Goal: Information Seeking & Learning: Learn about a topic

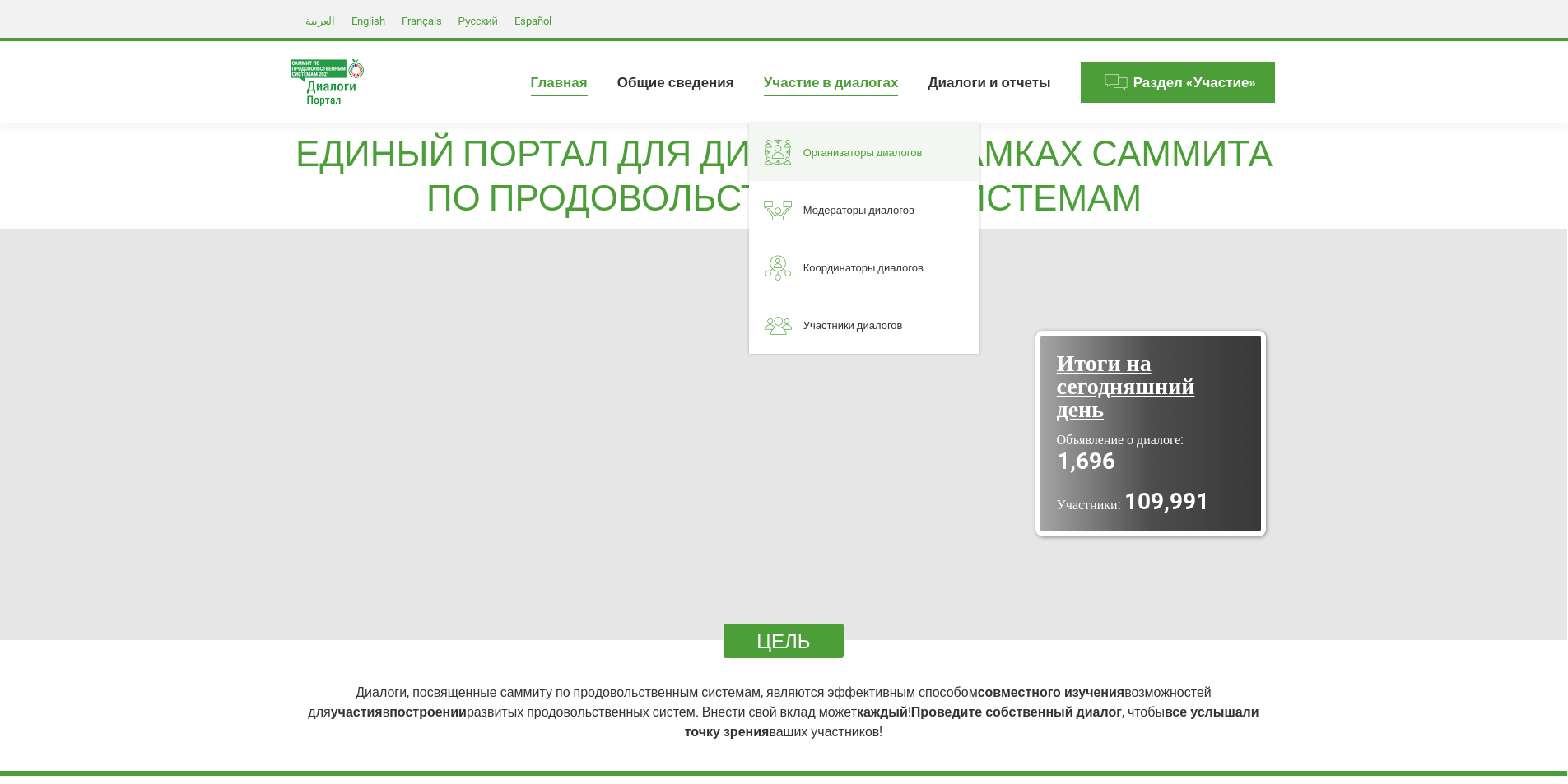
click at [851, 155] on span "Организаторы диалогов" at bounding box center [863, 152] width 119 height 14
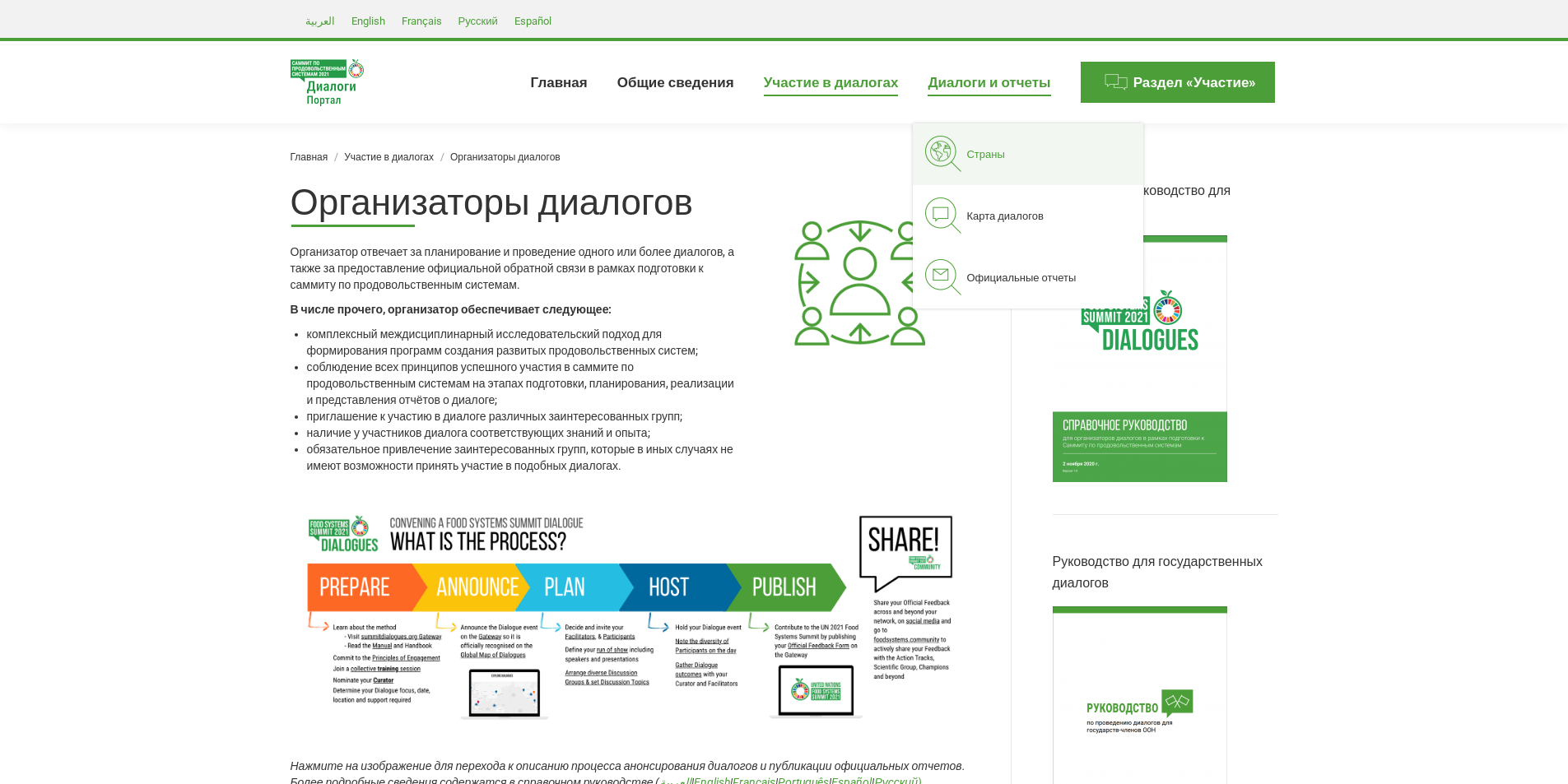
click at [984, 156] on span "Страны" at bounding box center [985, 154] width 38 height 14
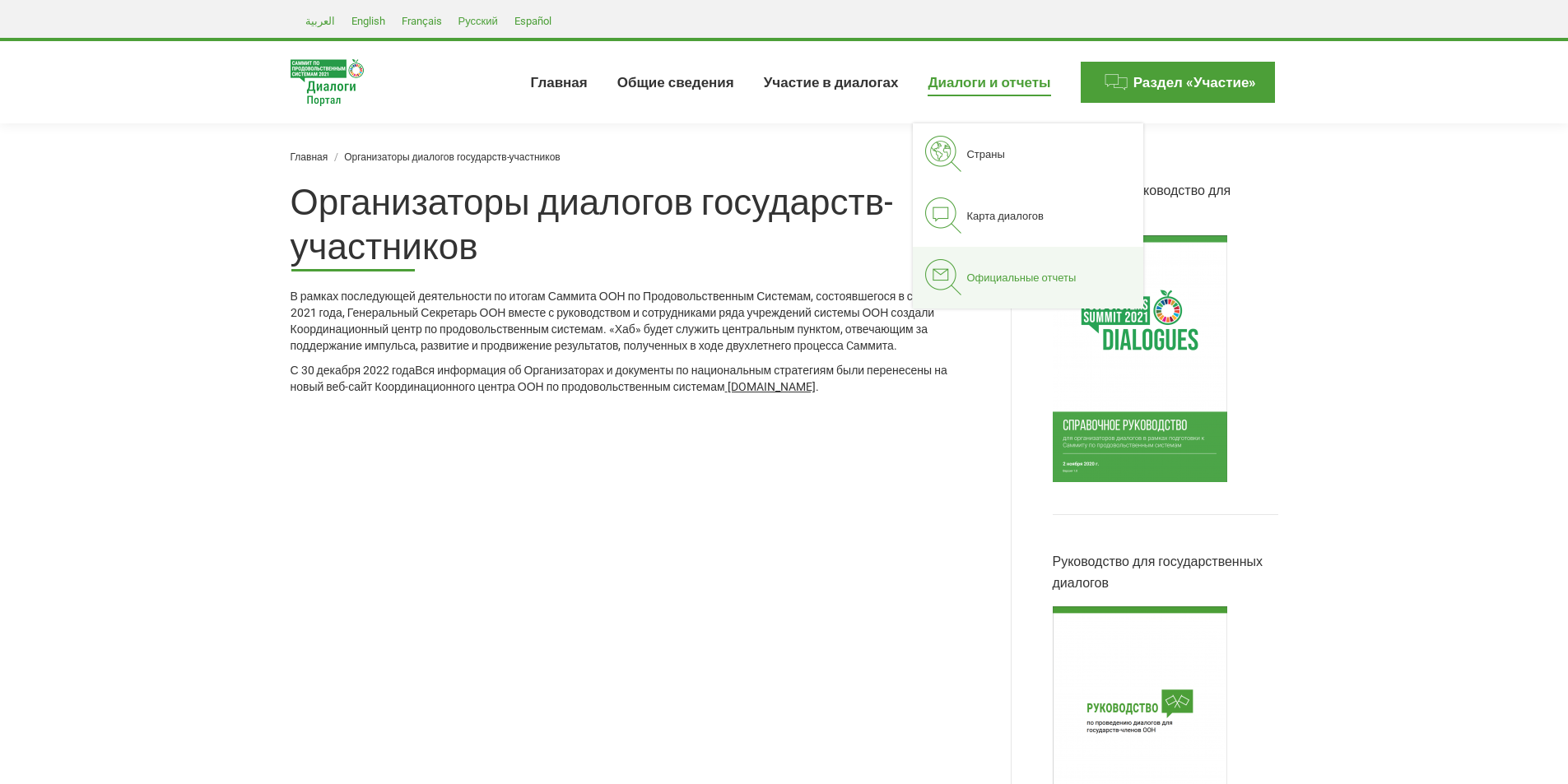
click at [1013, 272] on span "Официальные отчеты" at bounding box center [1020, 277] width 109 height 14
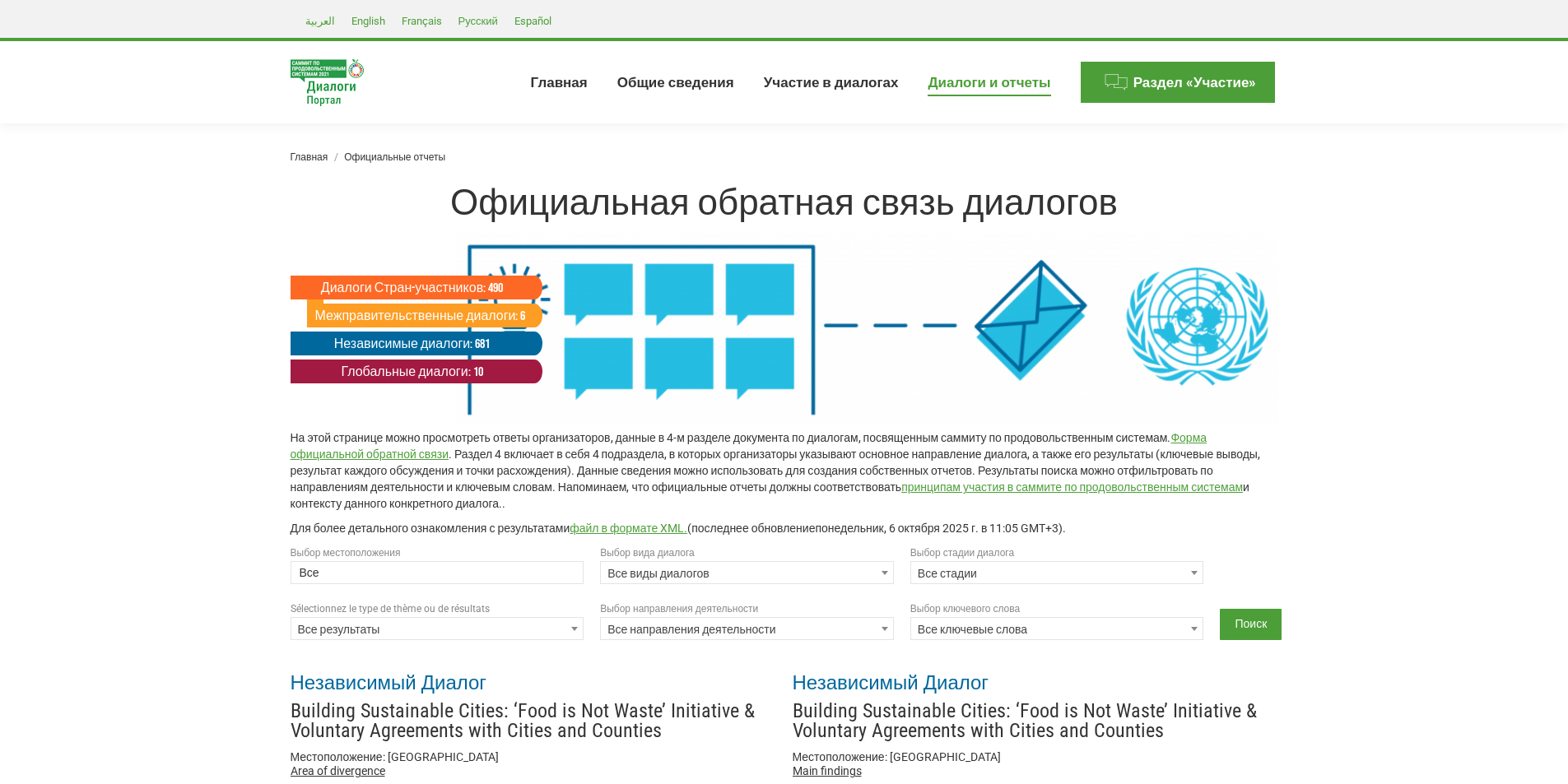
select select
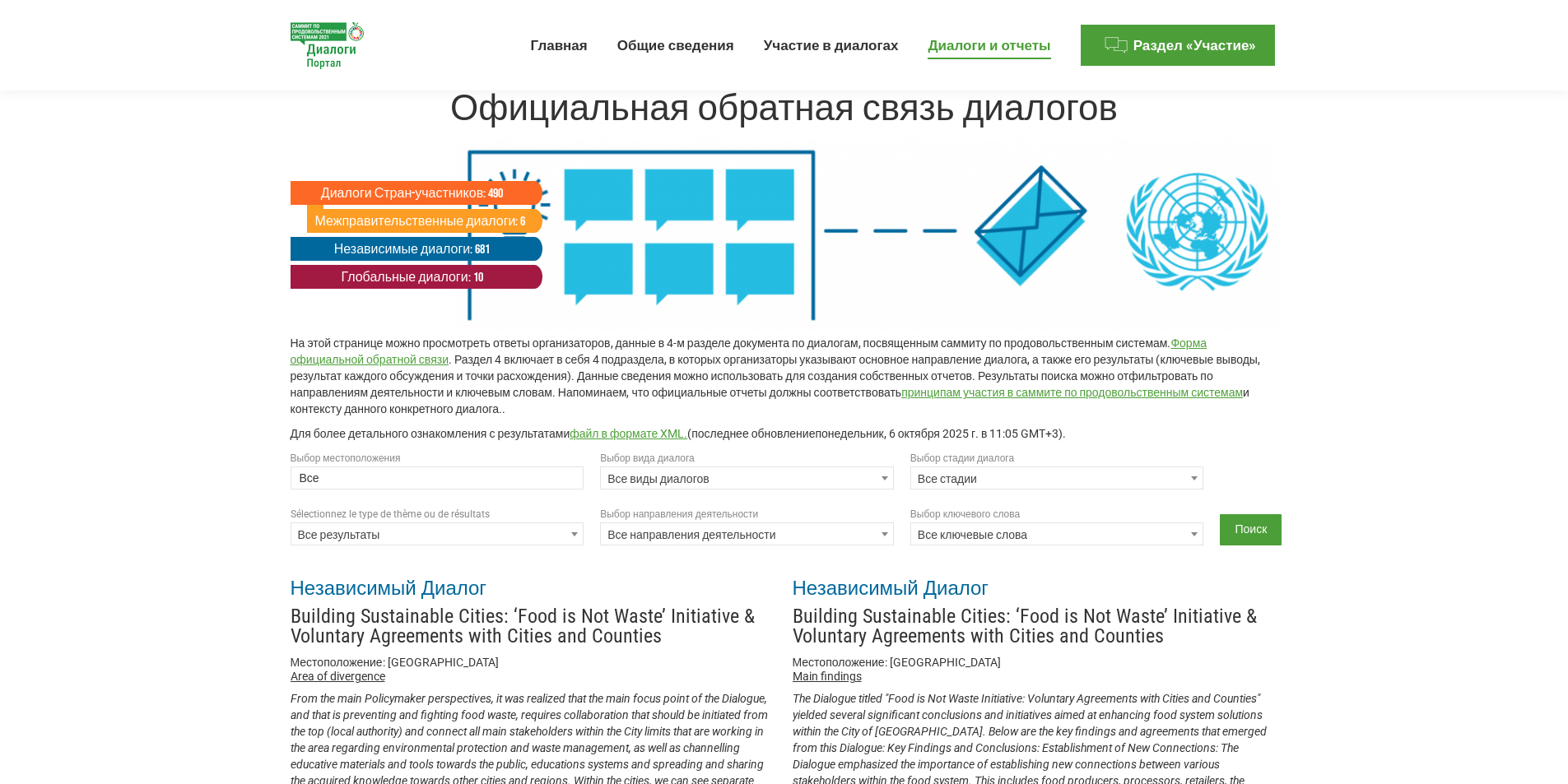
scroll to position [82, 0]
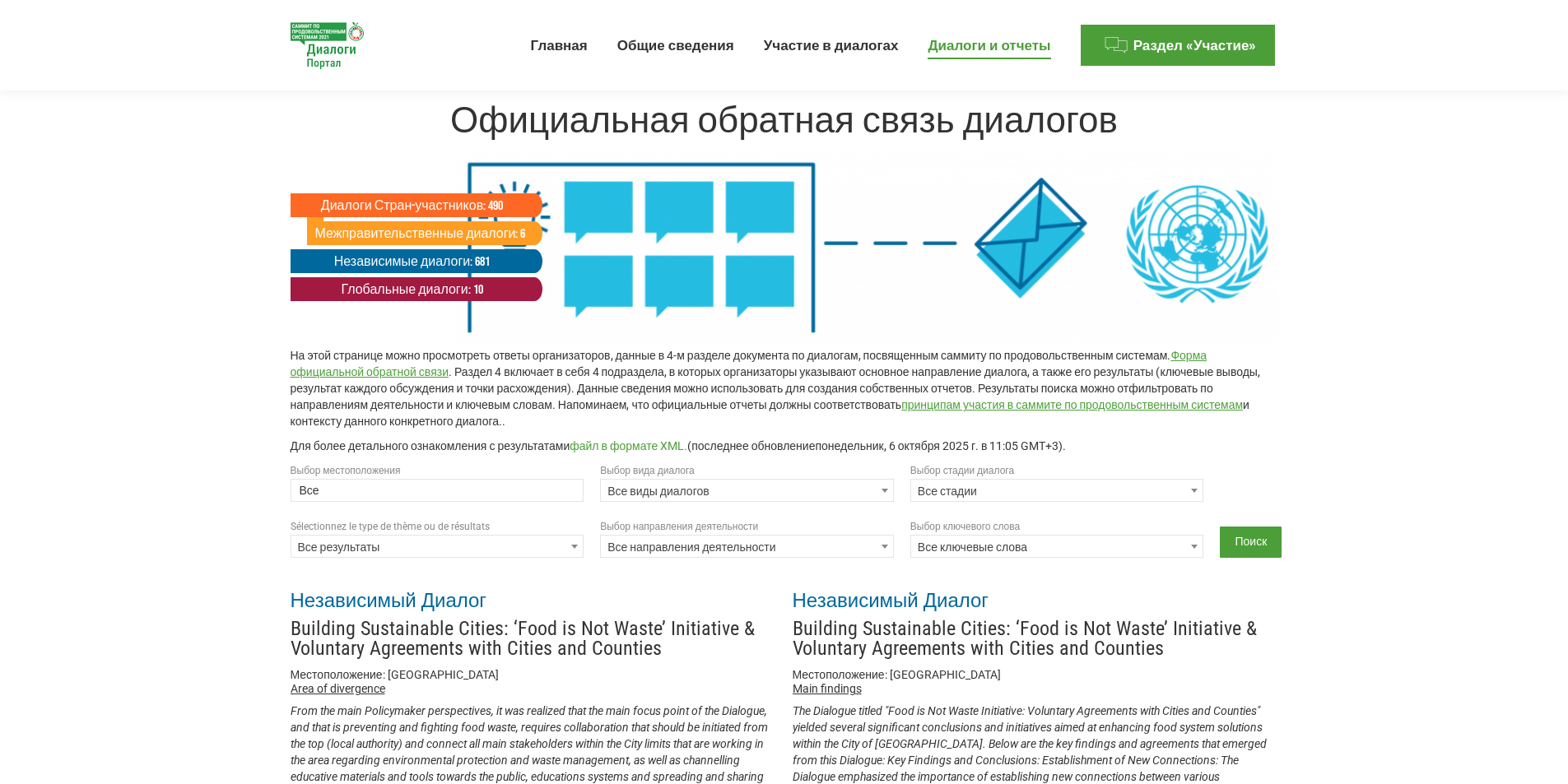
click at [646, 443] on link "файл в формате XML." at bounding box center [628, 445] width 118 height 13
click at [879, 487] on span at bounding box center [885, 490] width 16 height 21
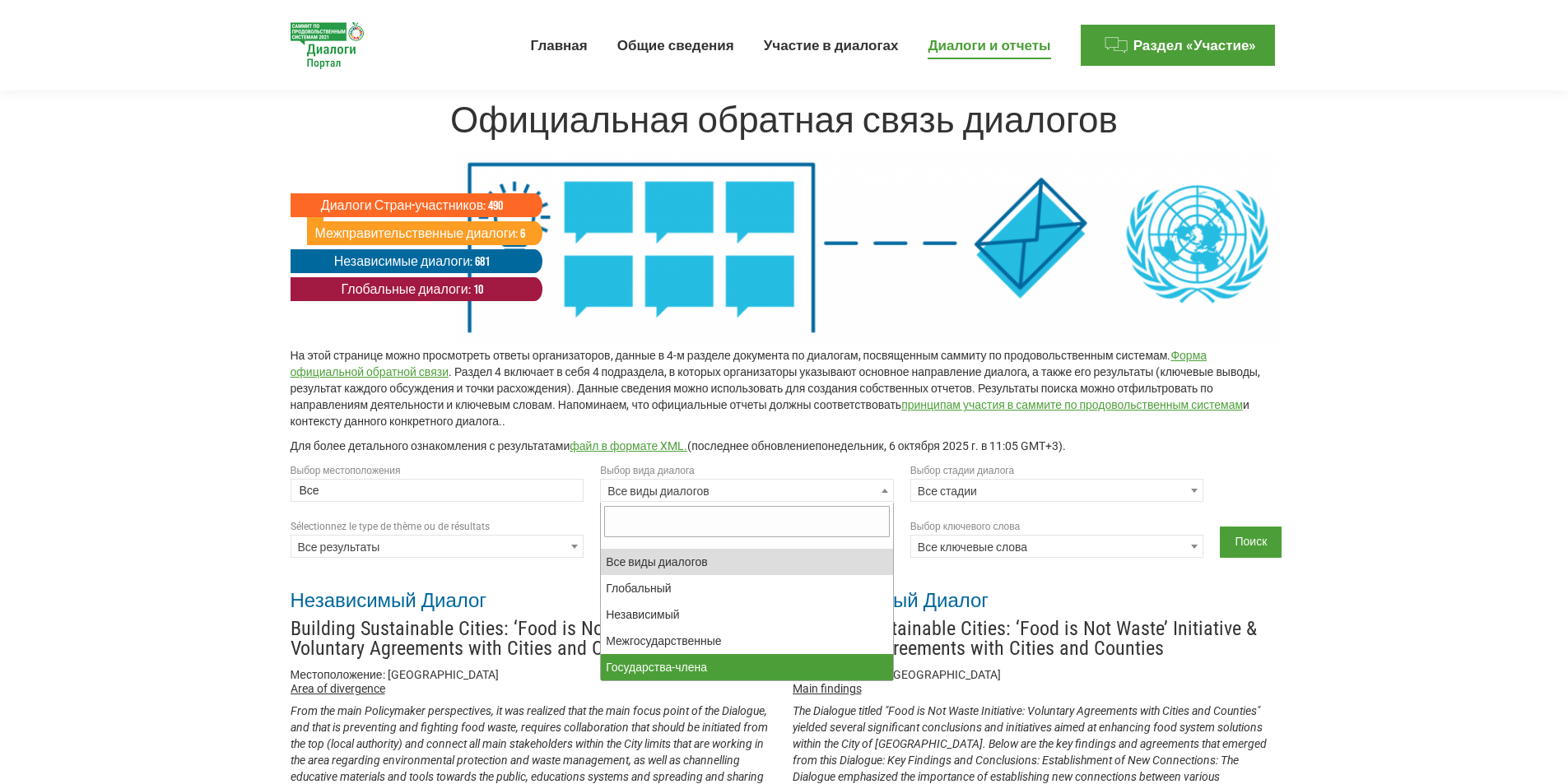
select select "national"
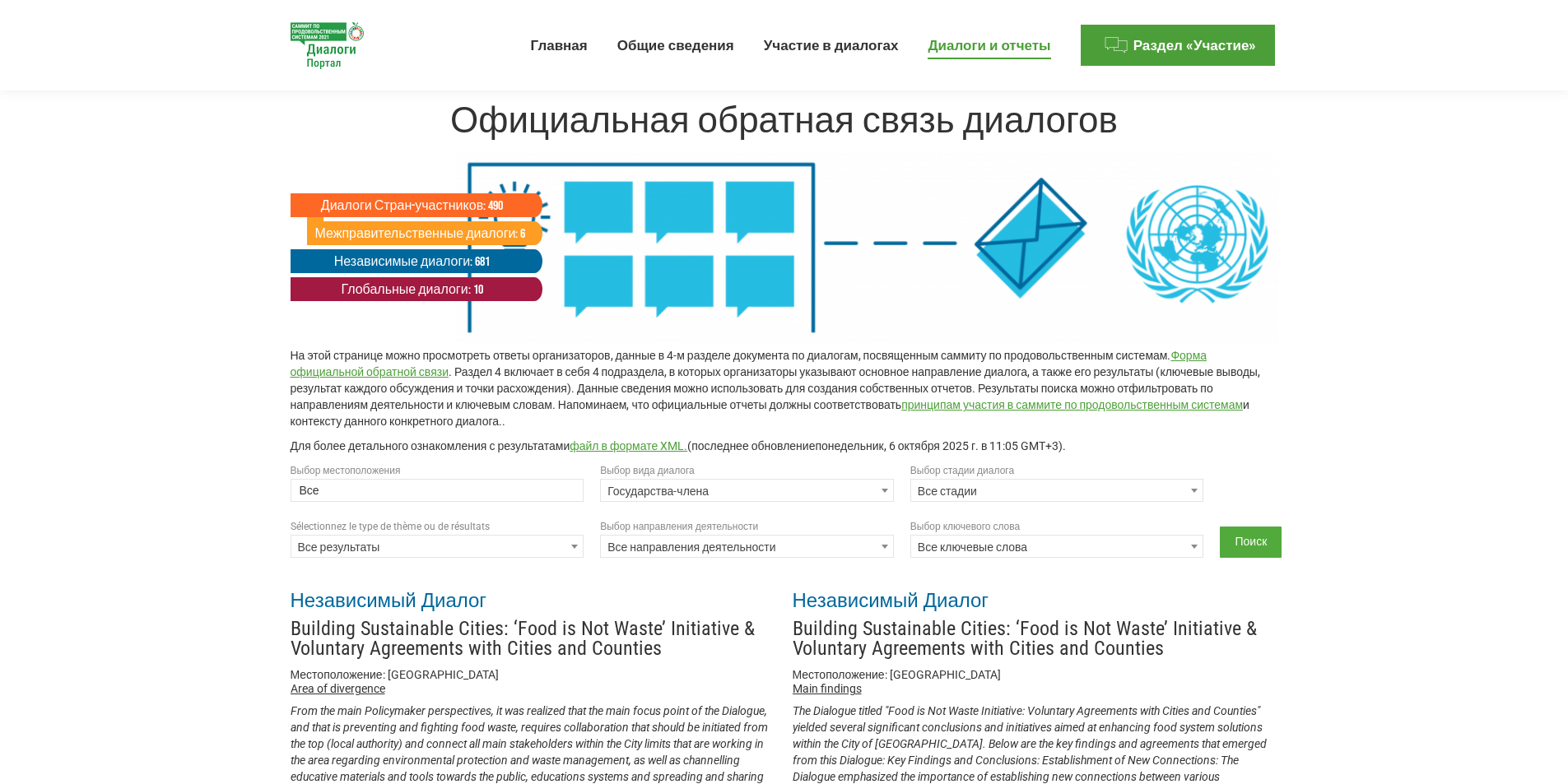
click at [1272, 535] on input "Поиск" at bounding box center [1251, 542] width 62 height 31
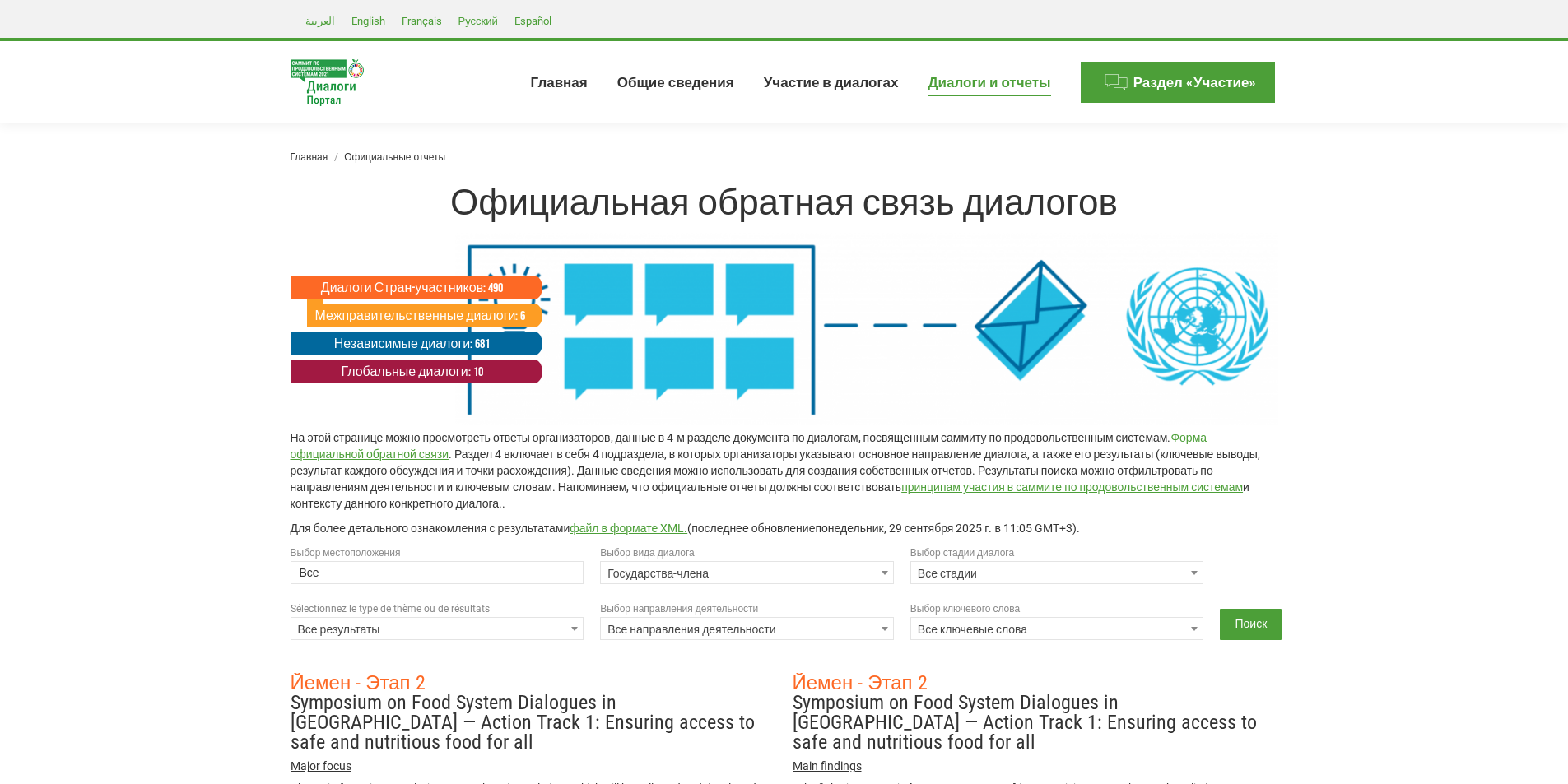
select select
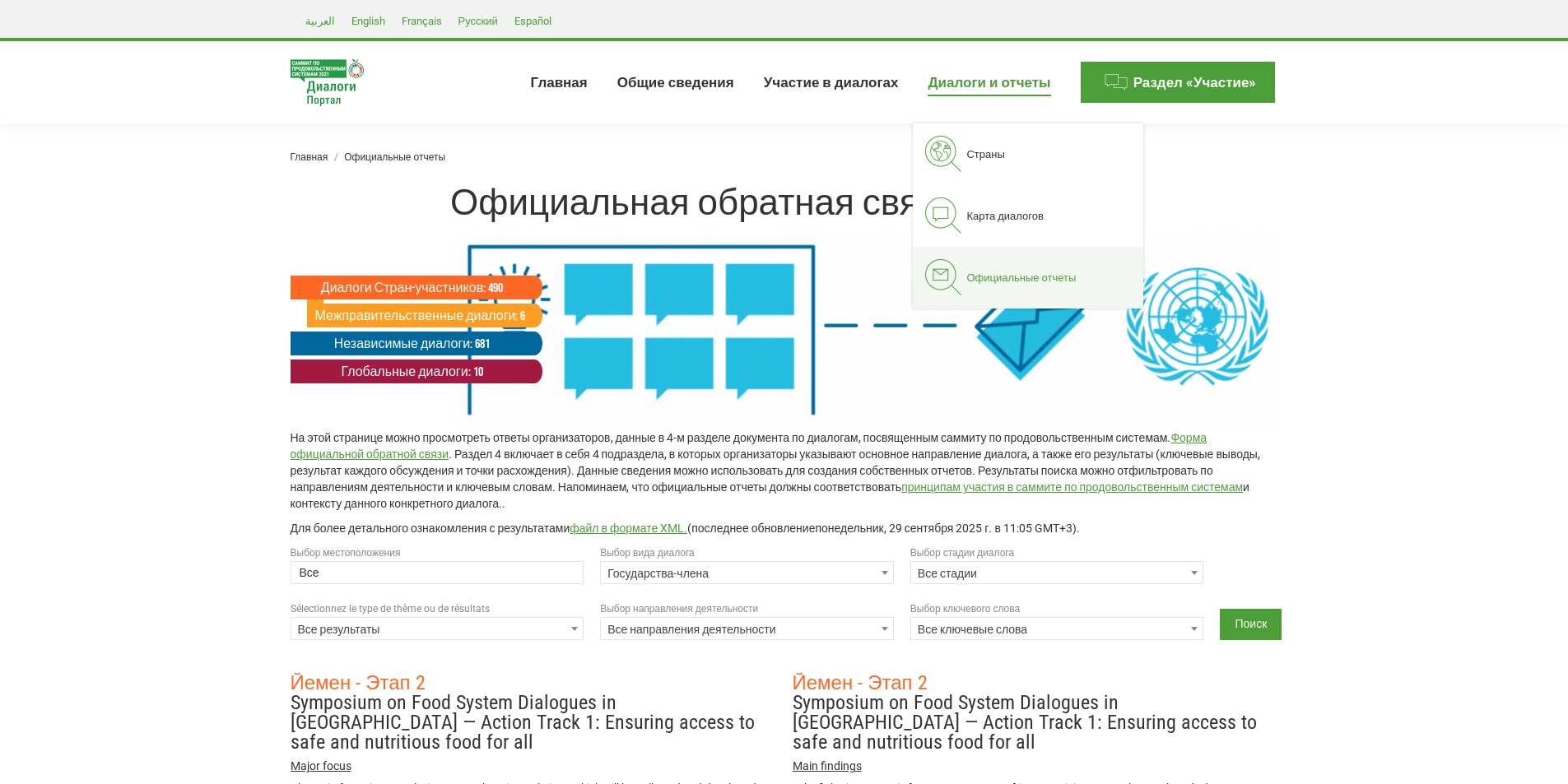
click at [1036, 279] on span "Официальные отчеты" at bounding box center [1020, 277] width 109 height 14
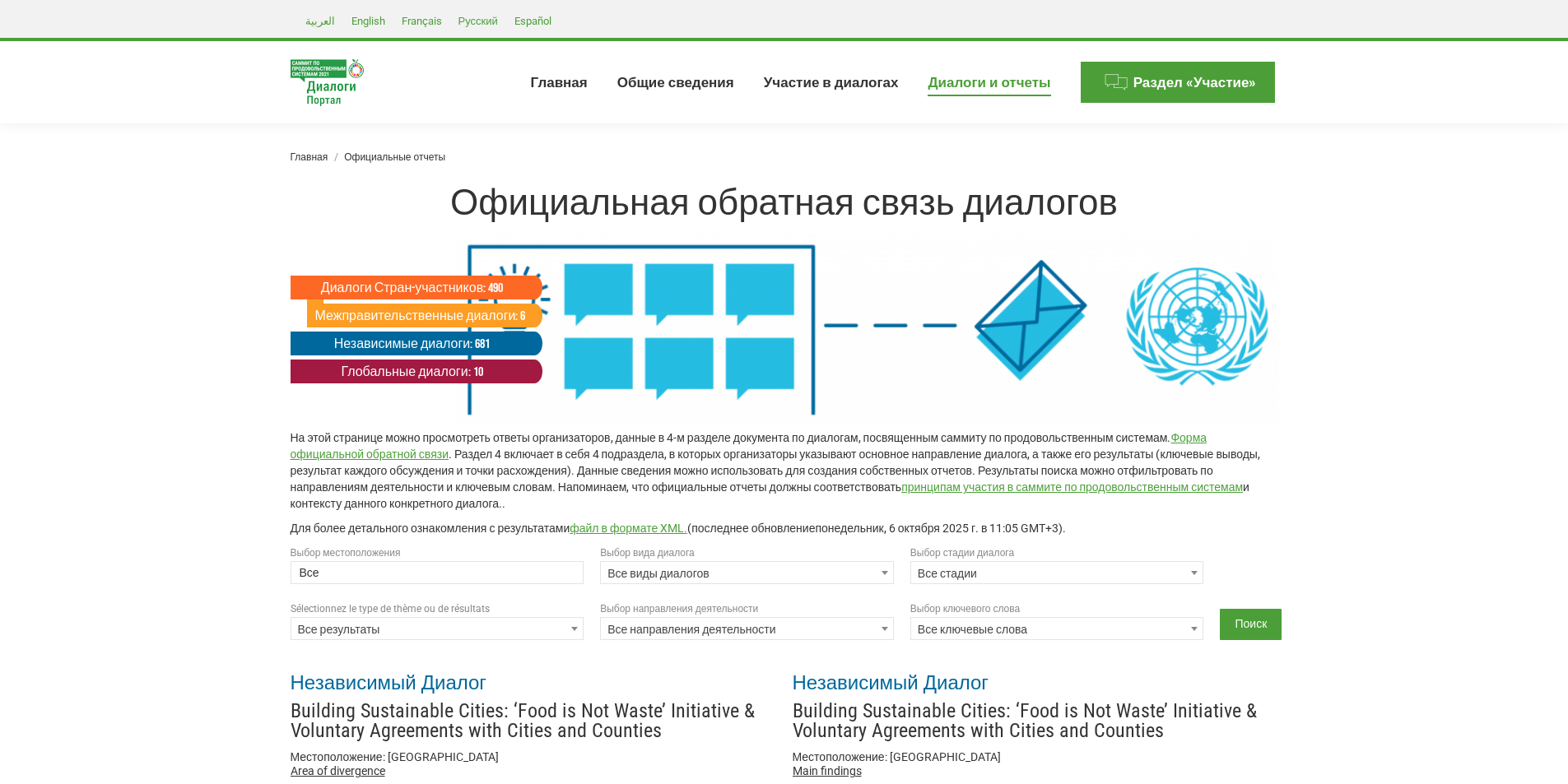
select select
click at [415, 288] on link "Диалоги Стран-участников: 490" at bounding box center [466, 287] width 353 height 36
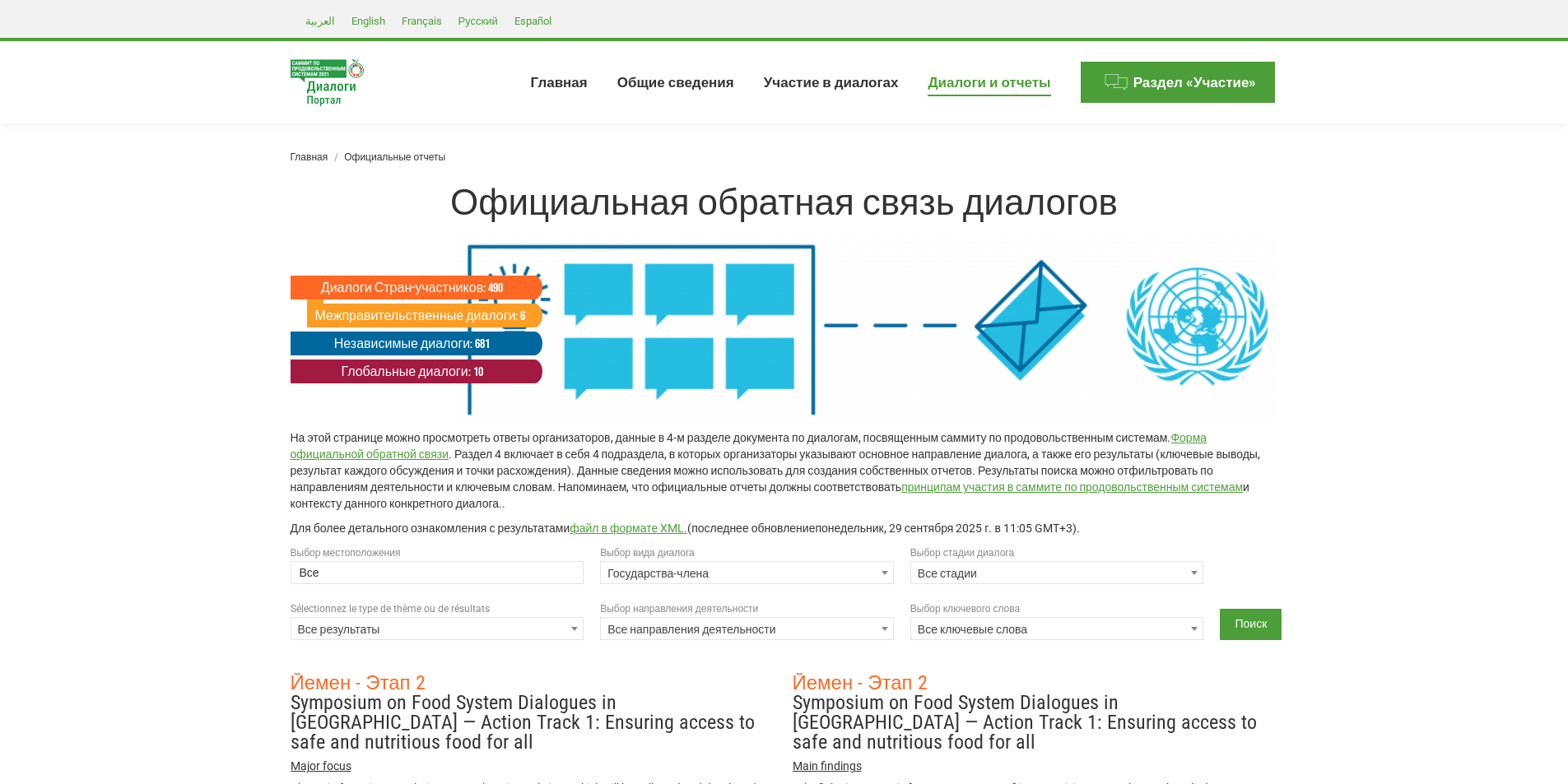
select select
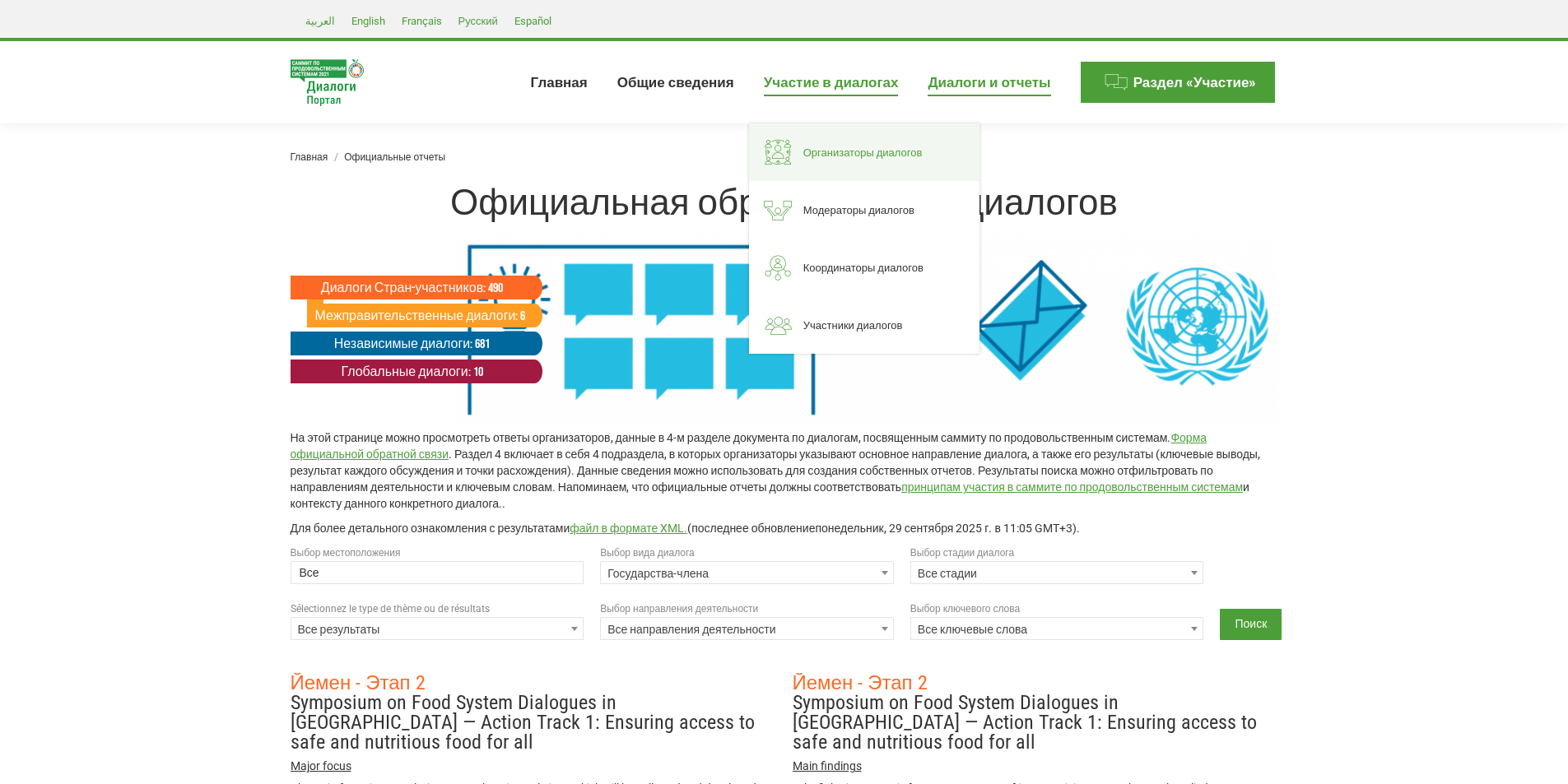
click at [859, 153] on span "Организаторы диалогов" at bounding box center [863, 152] width 119 height 14
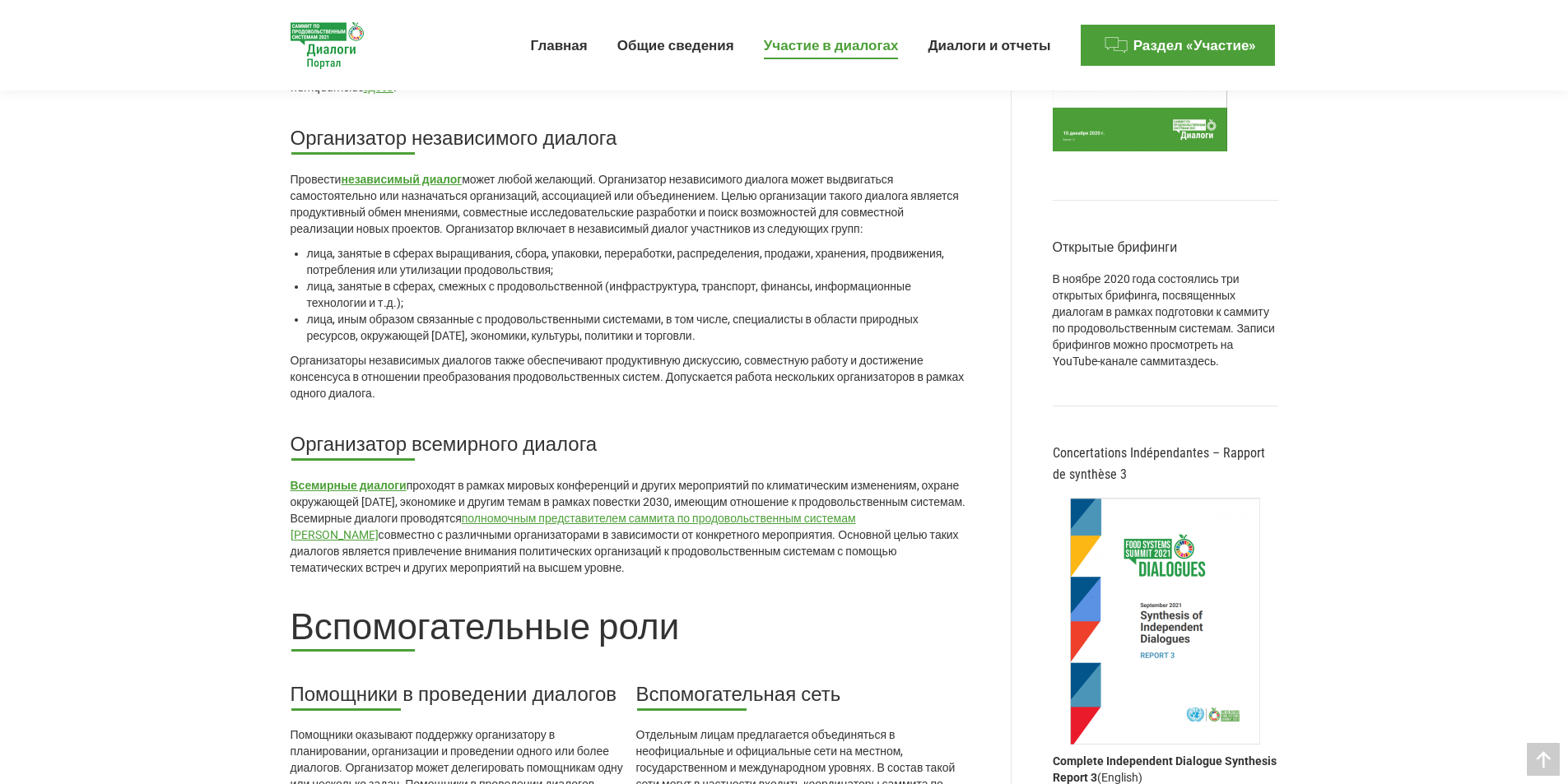
scroll to position [1481, 0]
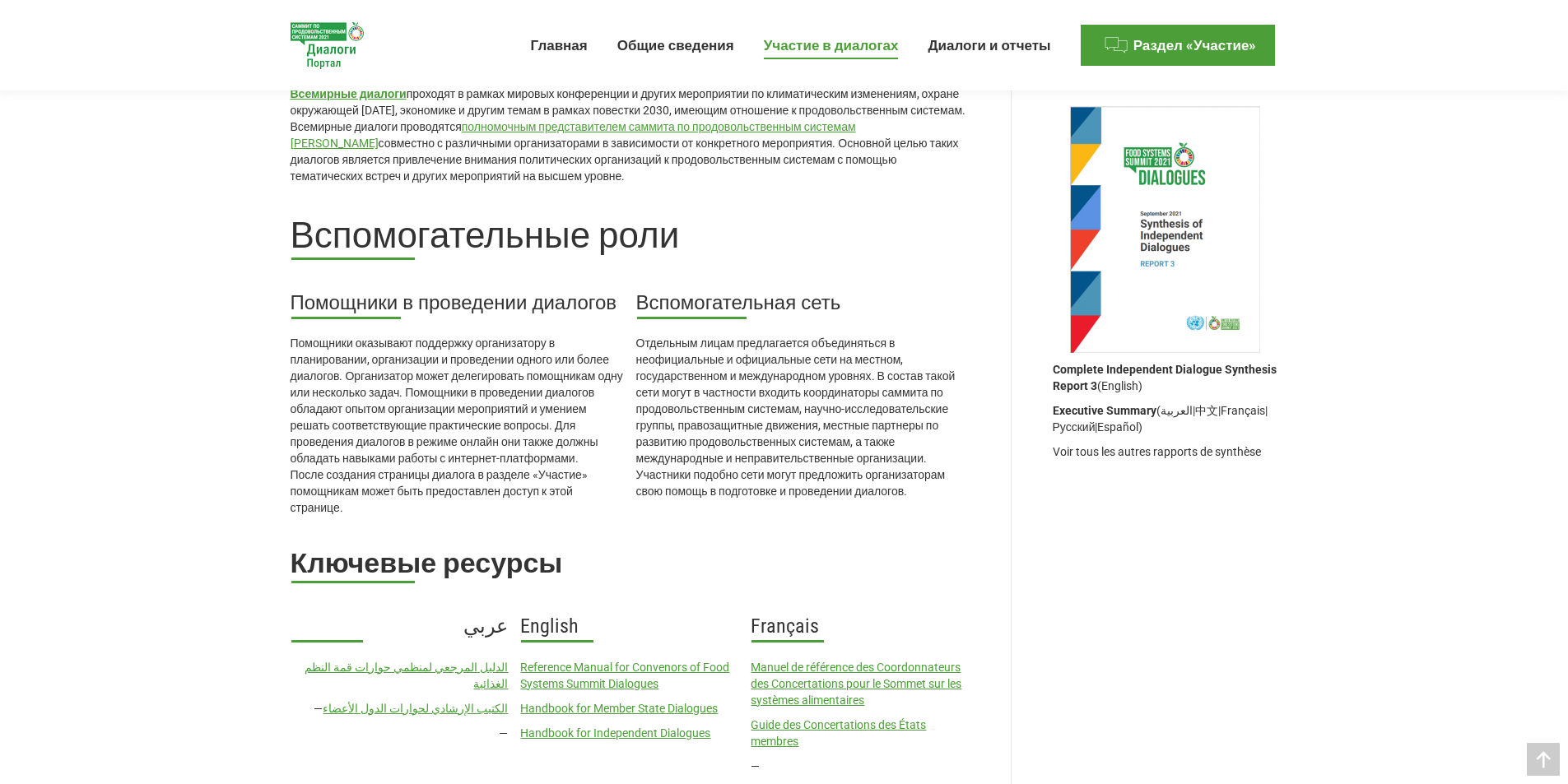
click at [1156, 233] on img at bounding box center [1164, 229] width 190 height 247
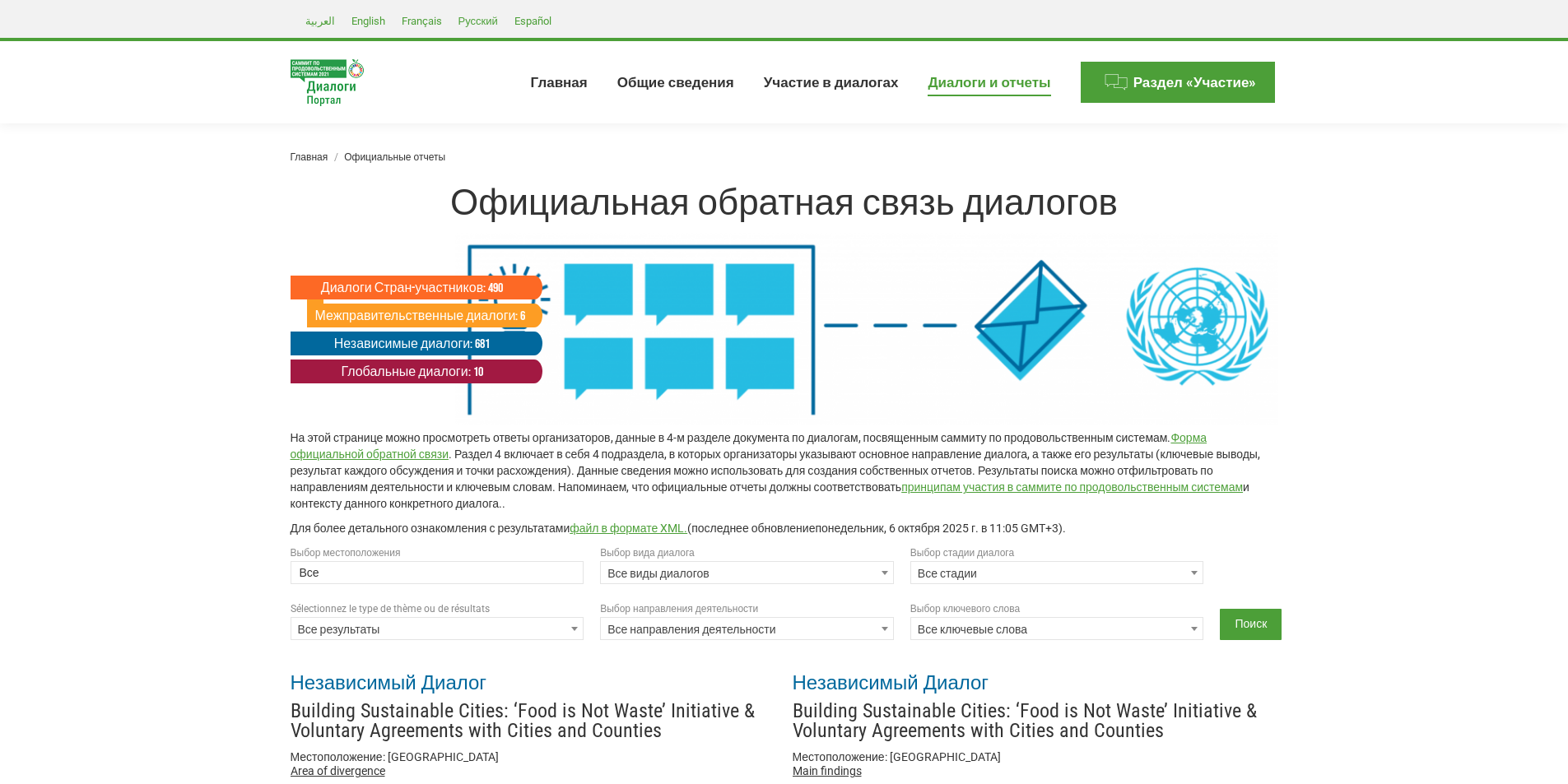
select select
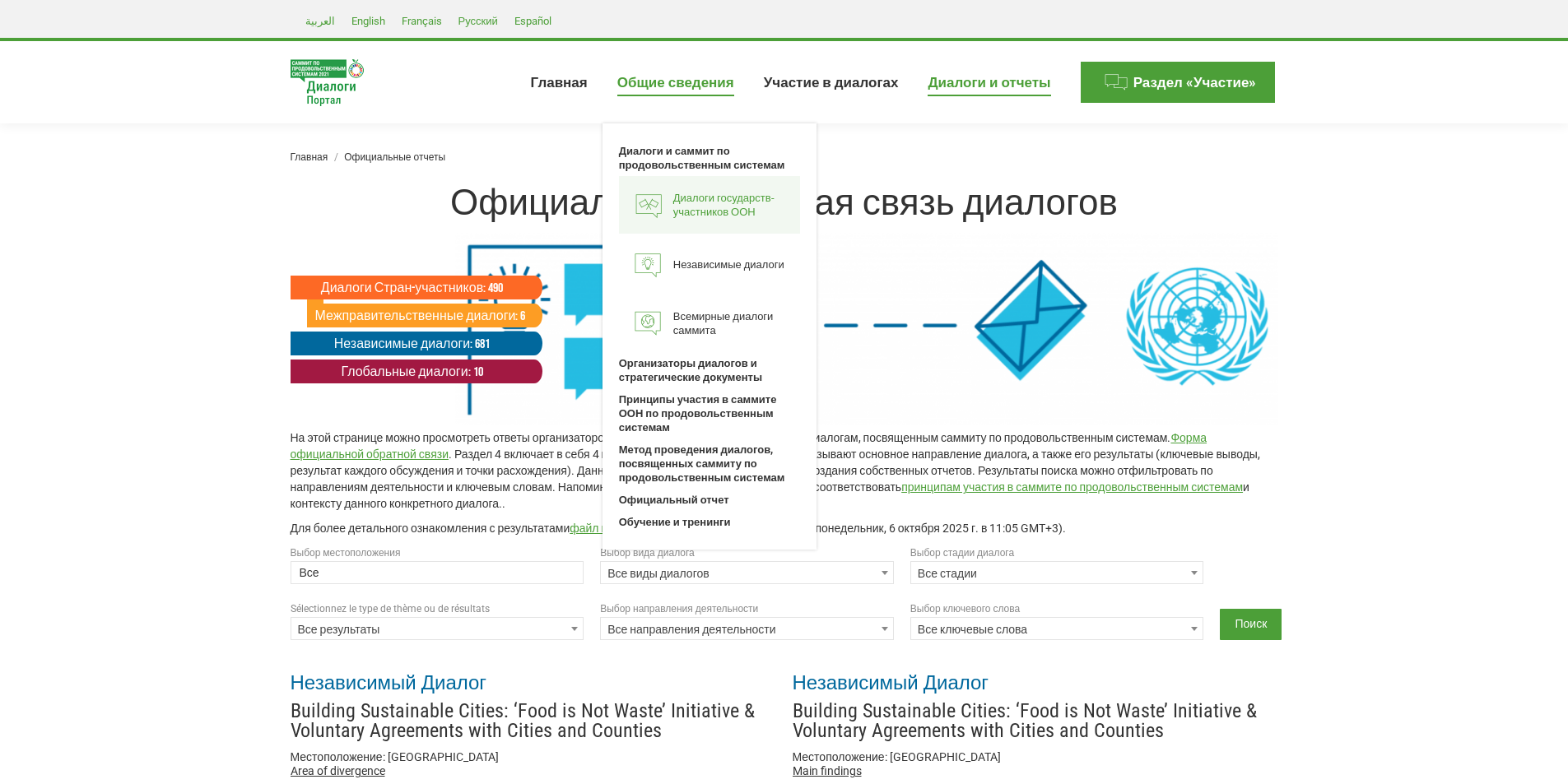
click at [720, 196] on span "Диалоги государств-участников ООН" at bounding box center [733, 205] width 118 height 28
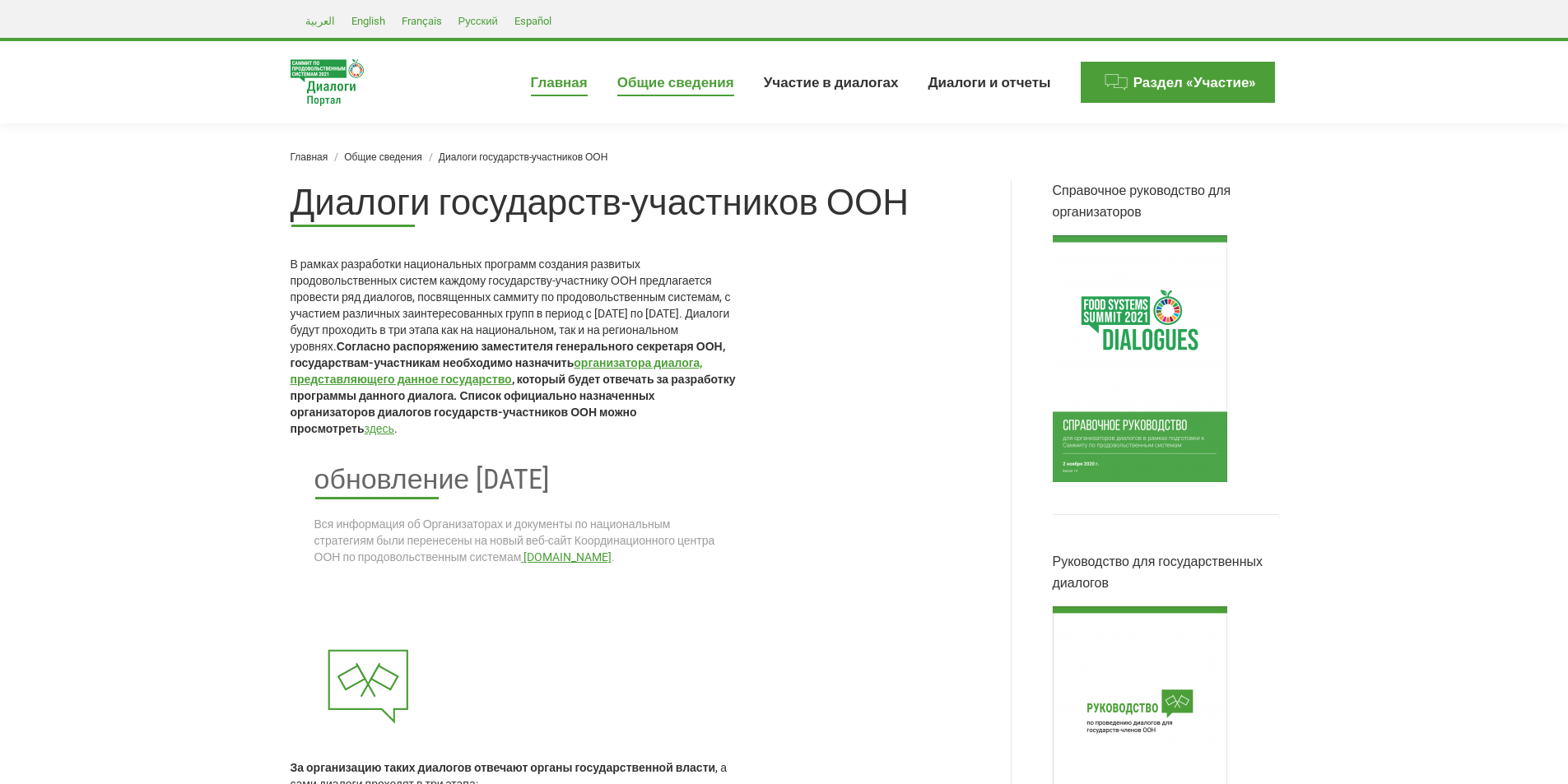
click at [579, 81] on span "Главная" at bounding box center [559, 82] width 56 height 17
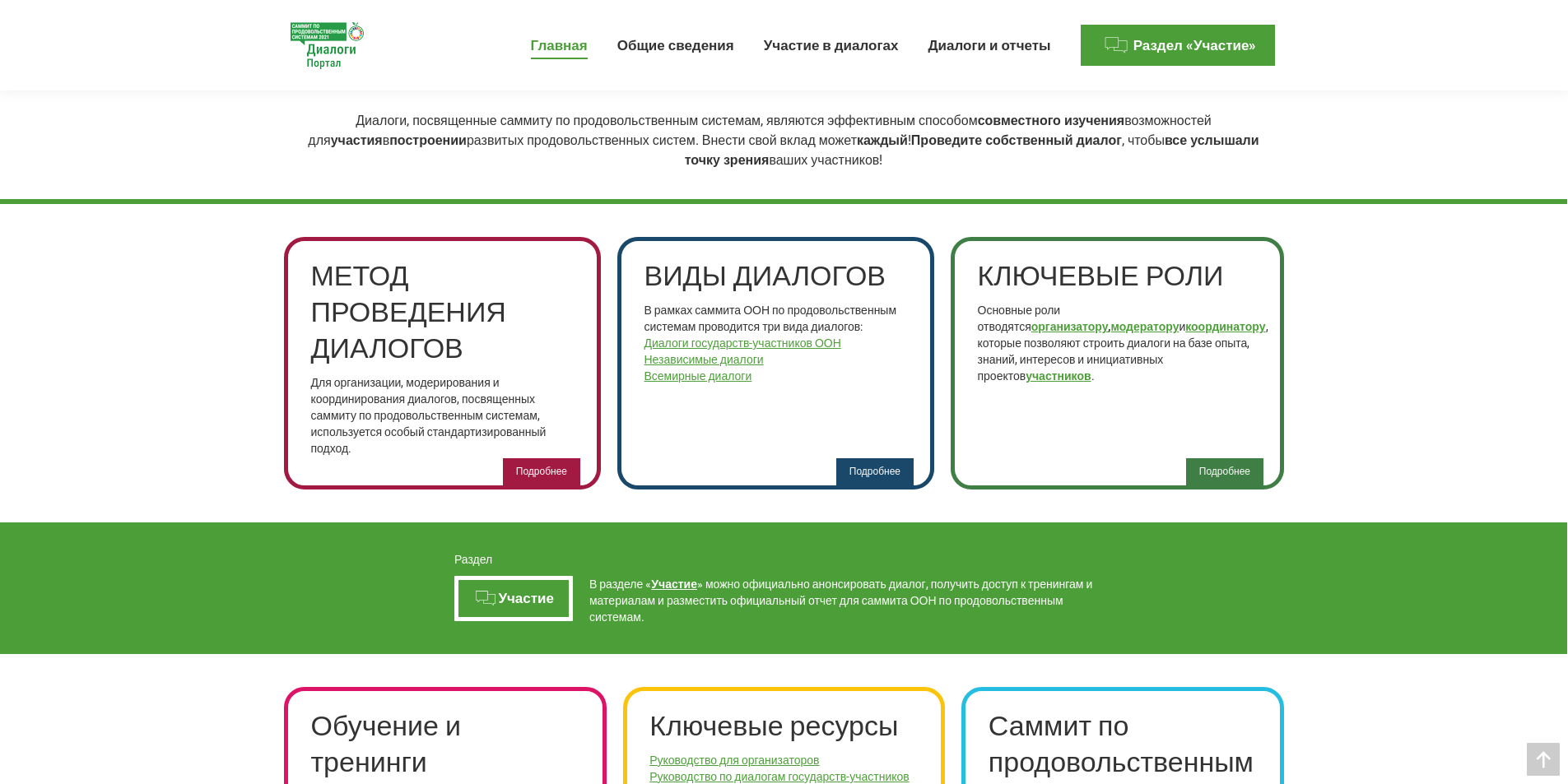
scroll to position [575, 0]
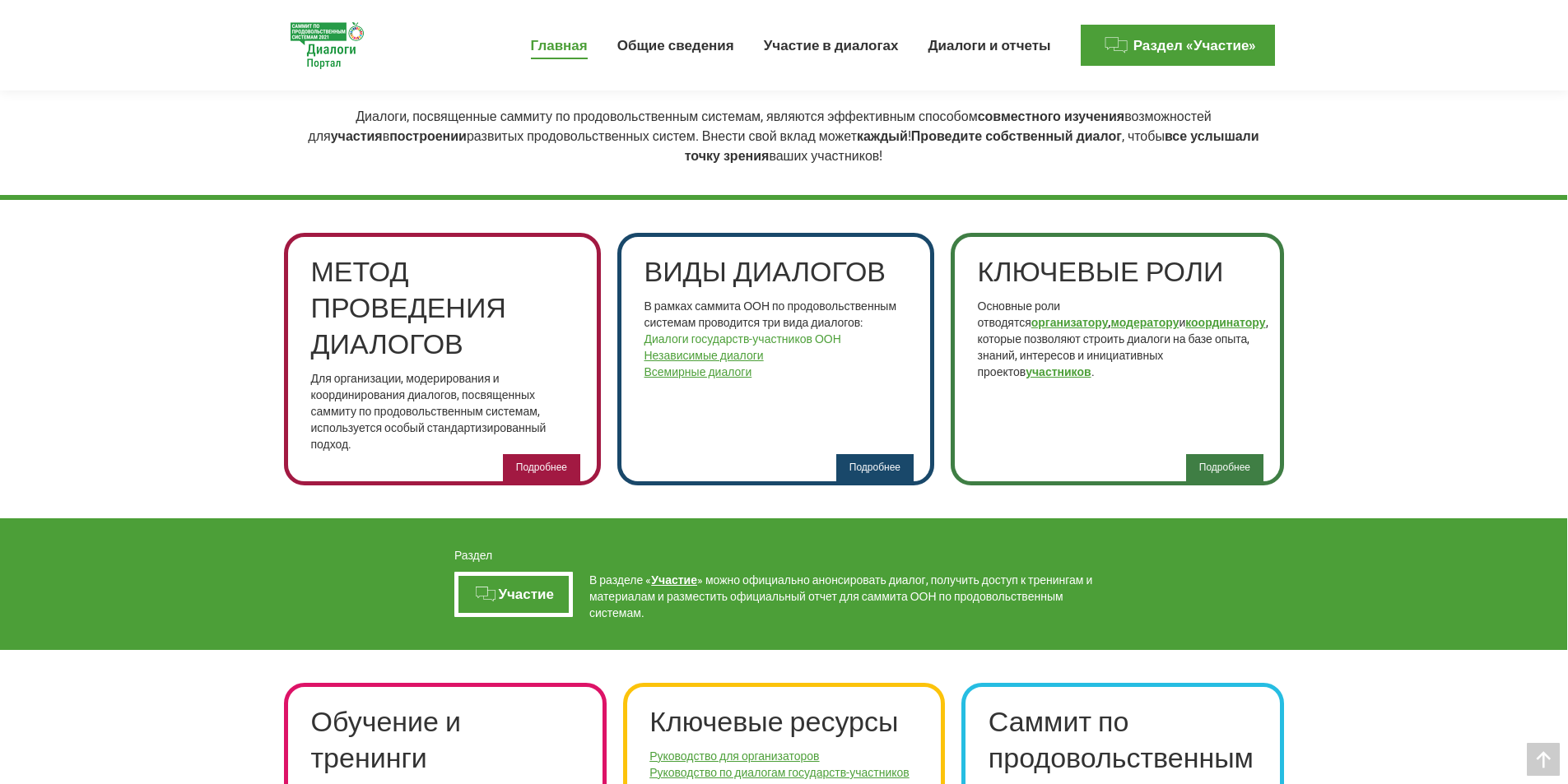
click at [835, 342] on link "Диалоги государств-участников ООН" at bounding box center [743, 339] width 197 height 13
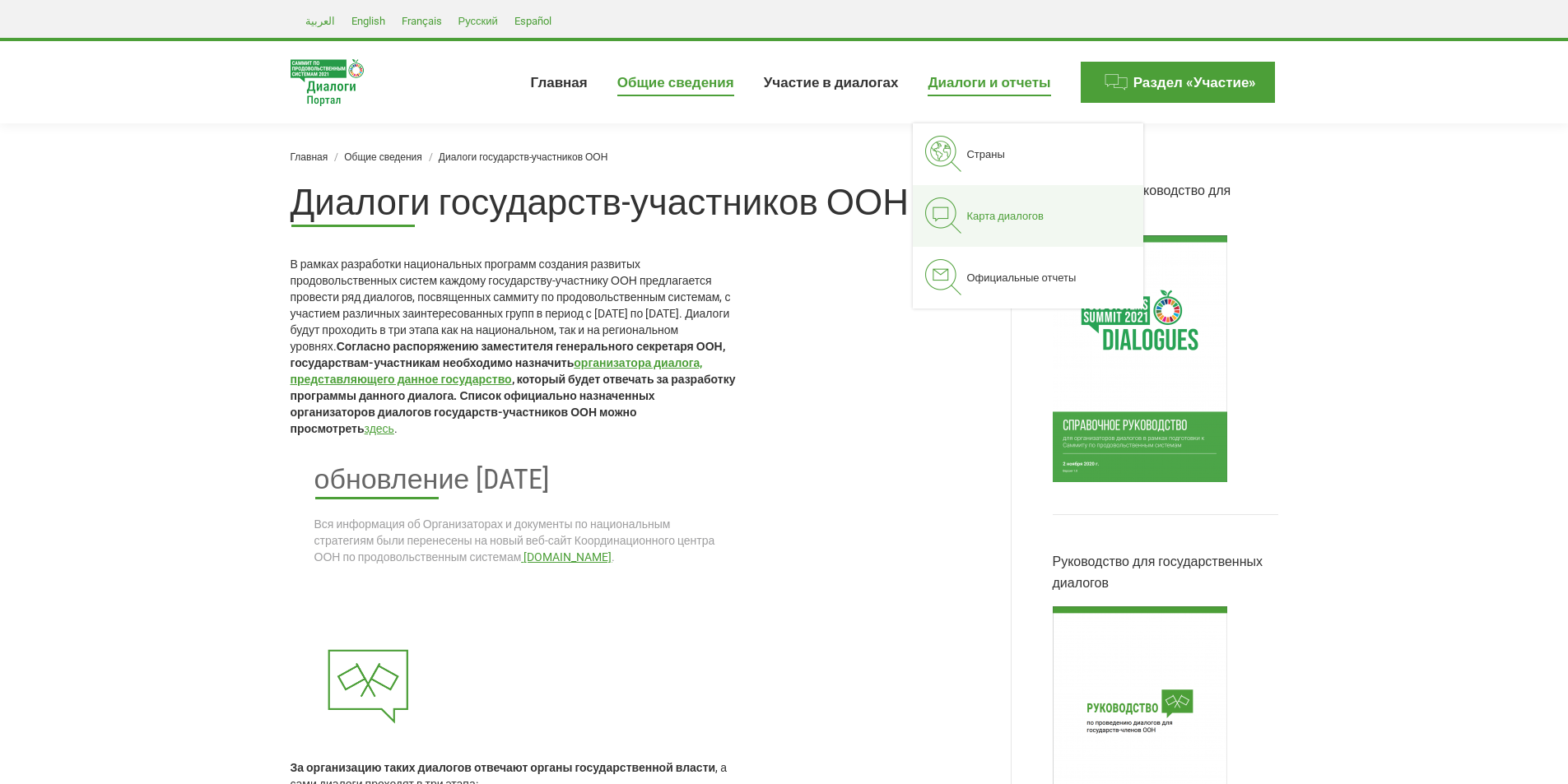
click at [1002, 211] on span "Карта диалогов" at bounding box center [1004, 215] width 77 height 14
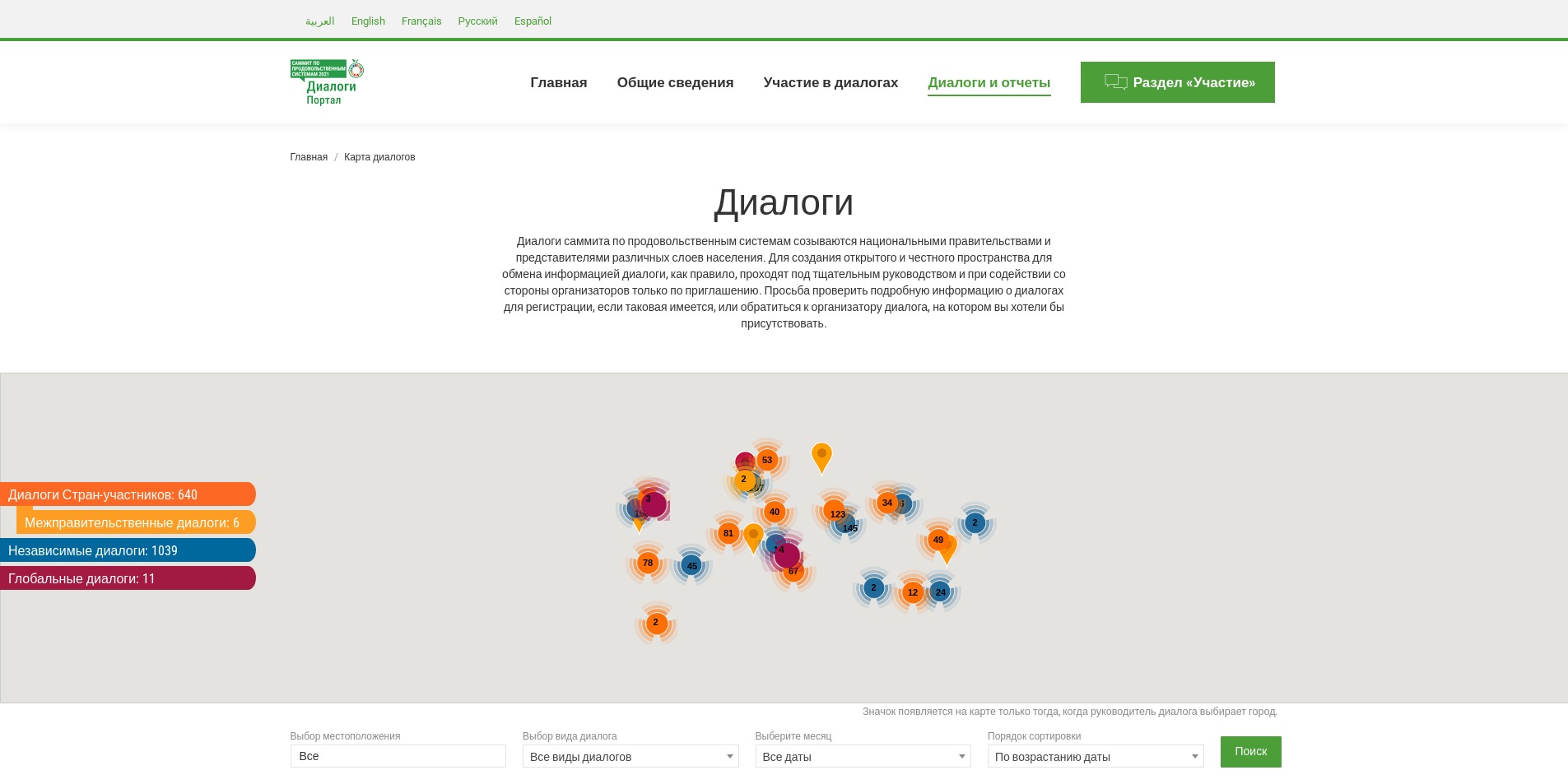
select select
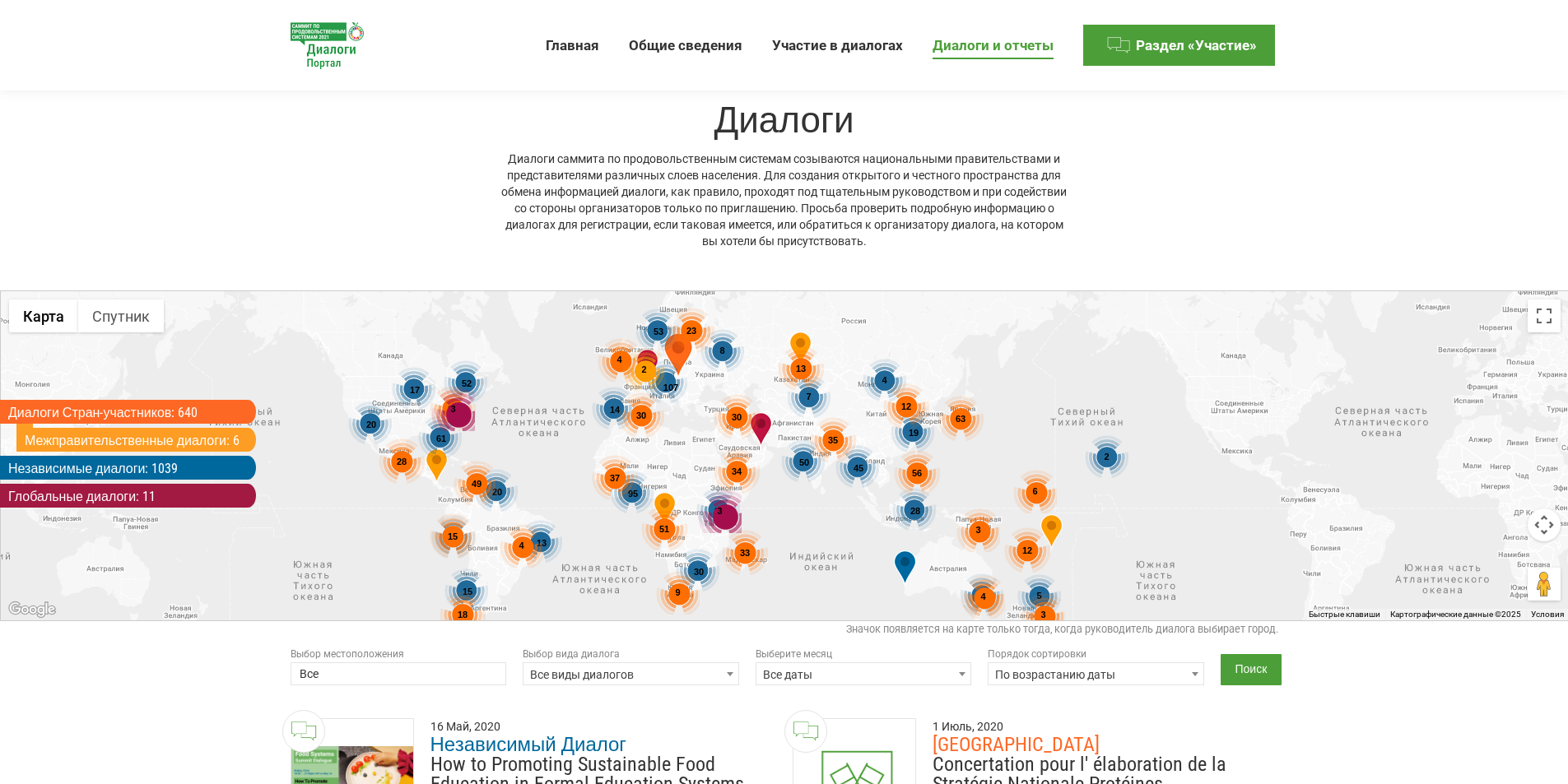
scroll to position [329, 0]
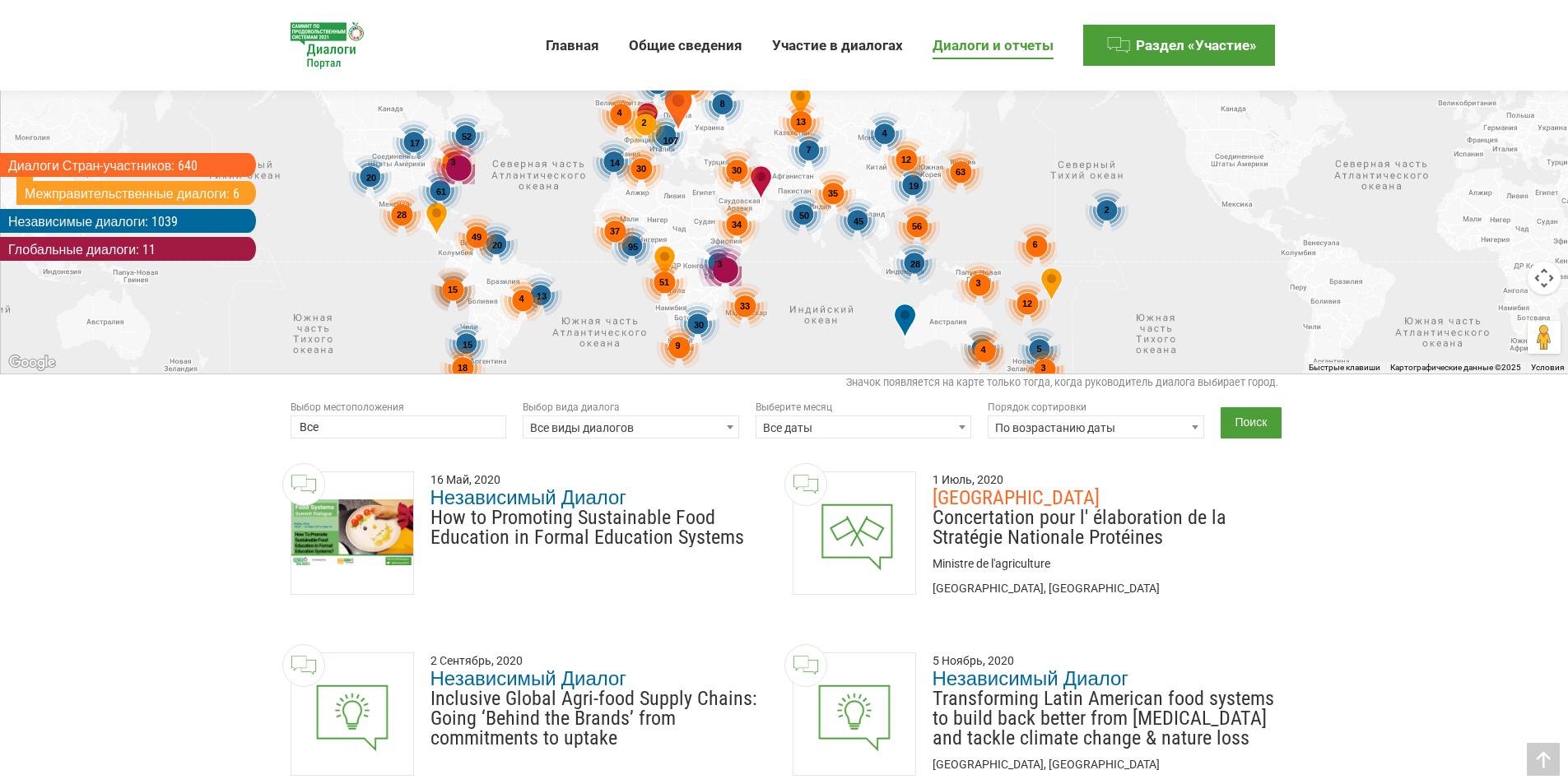
click at [733, 426] on span at bounding box center [730, 426] width 16 height 21
click at [733, 426] on b at bounding box center [730, 427] width 6 height 5
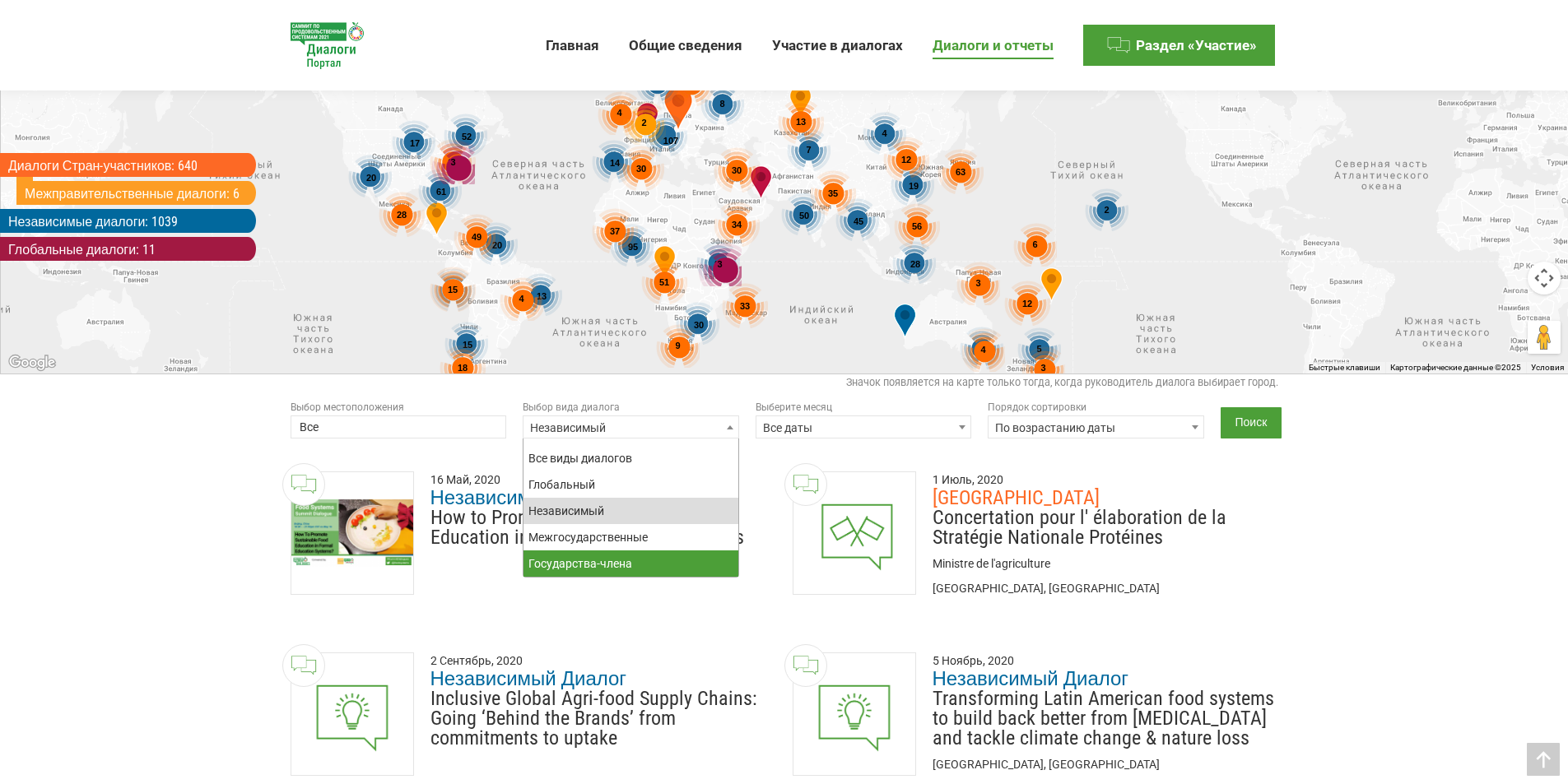
select select "national"
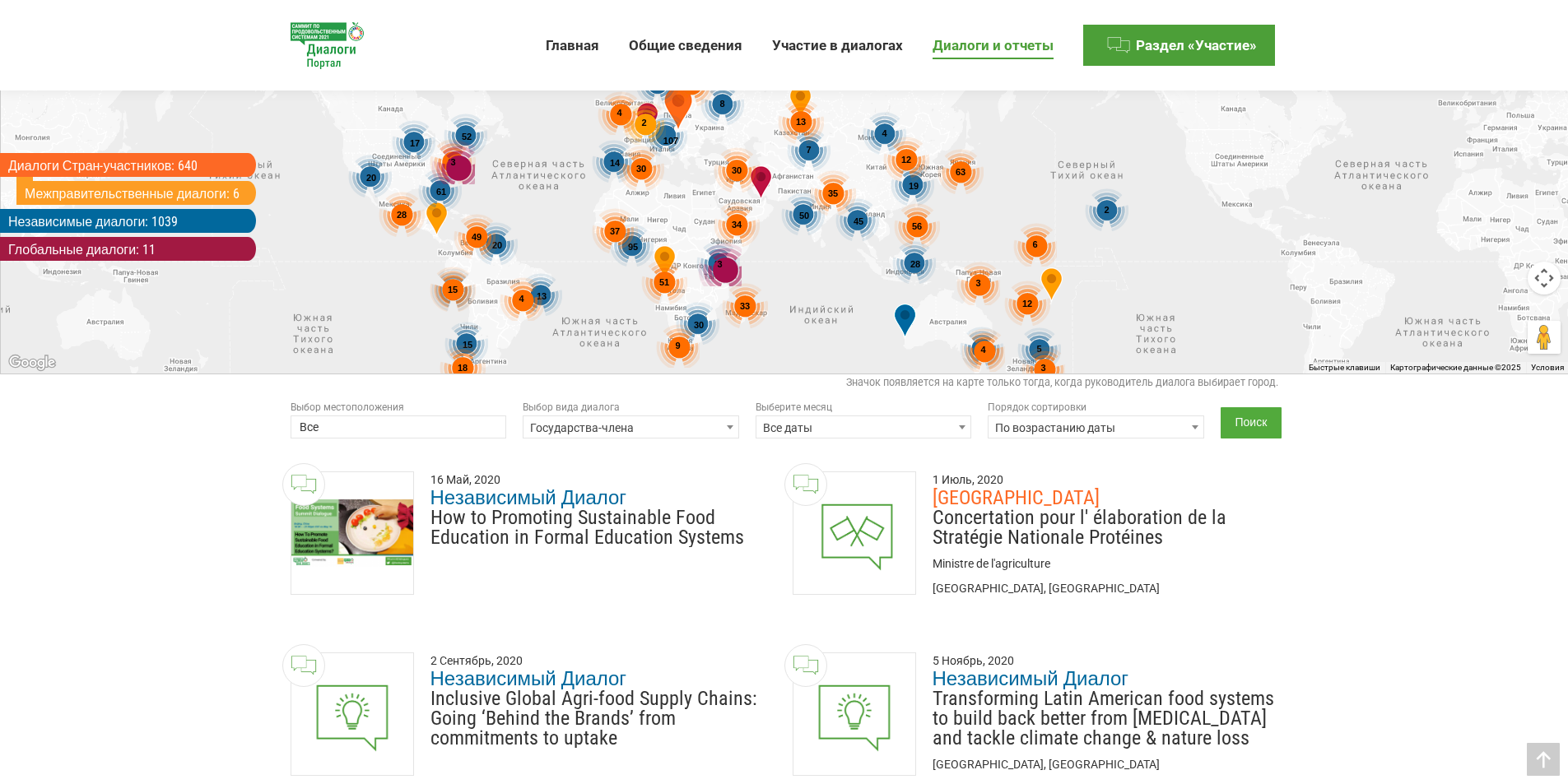
click at [1254, 415] on input "Поиск" at bounding box center [1252, 423] width 62 height 31
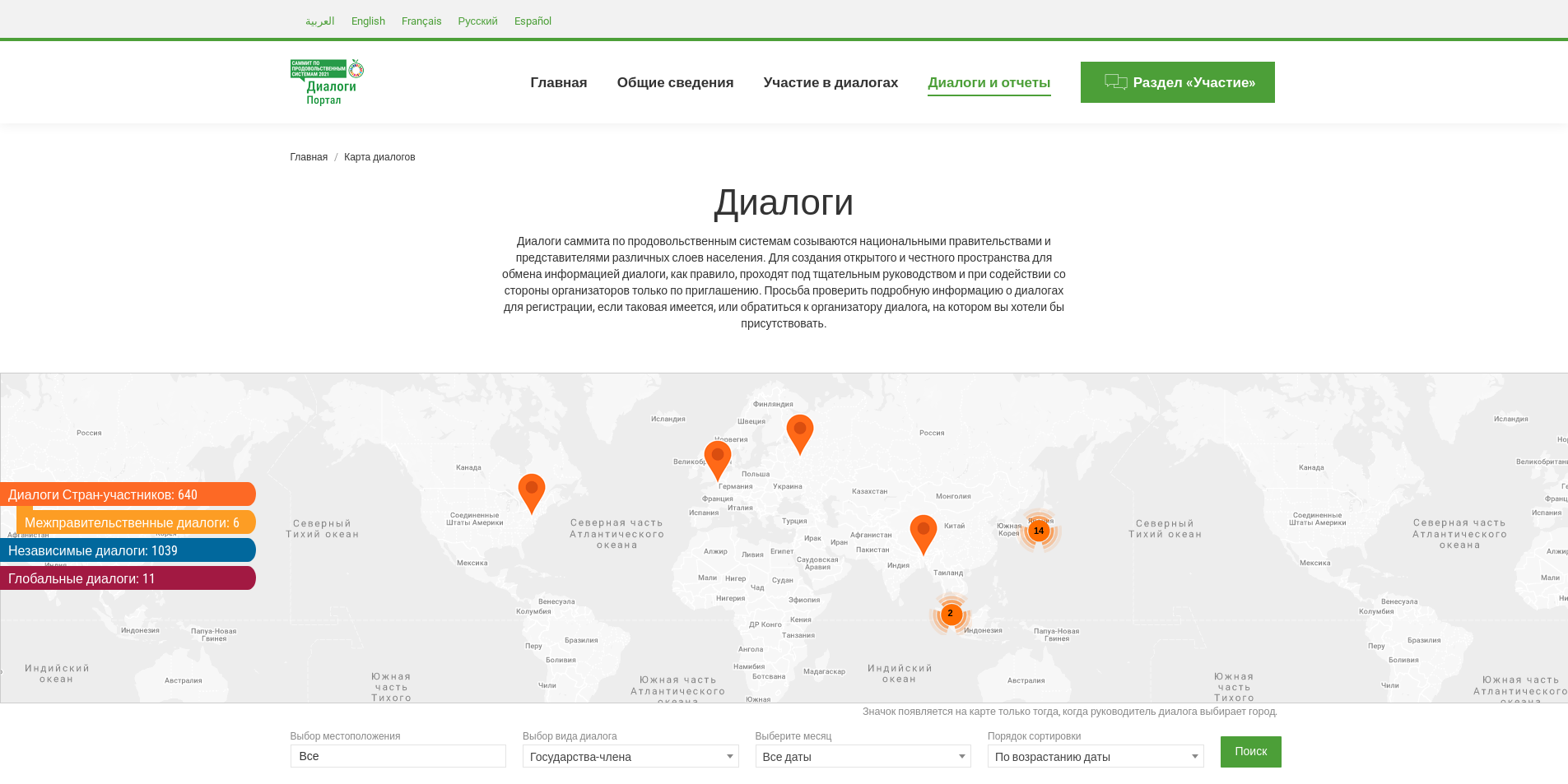
select select
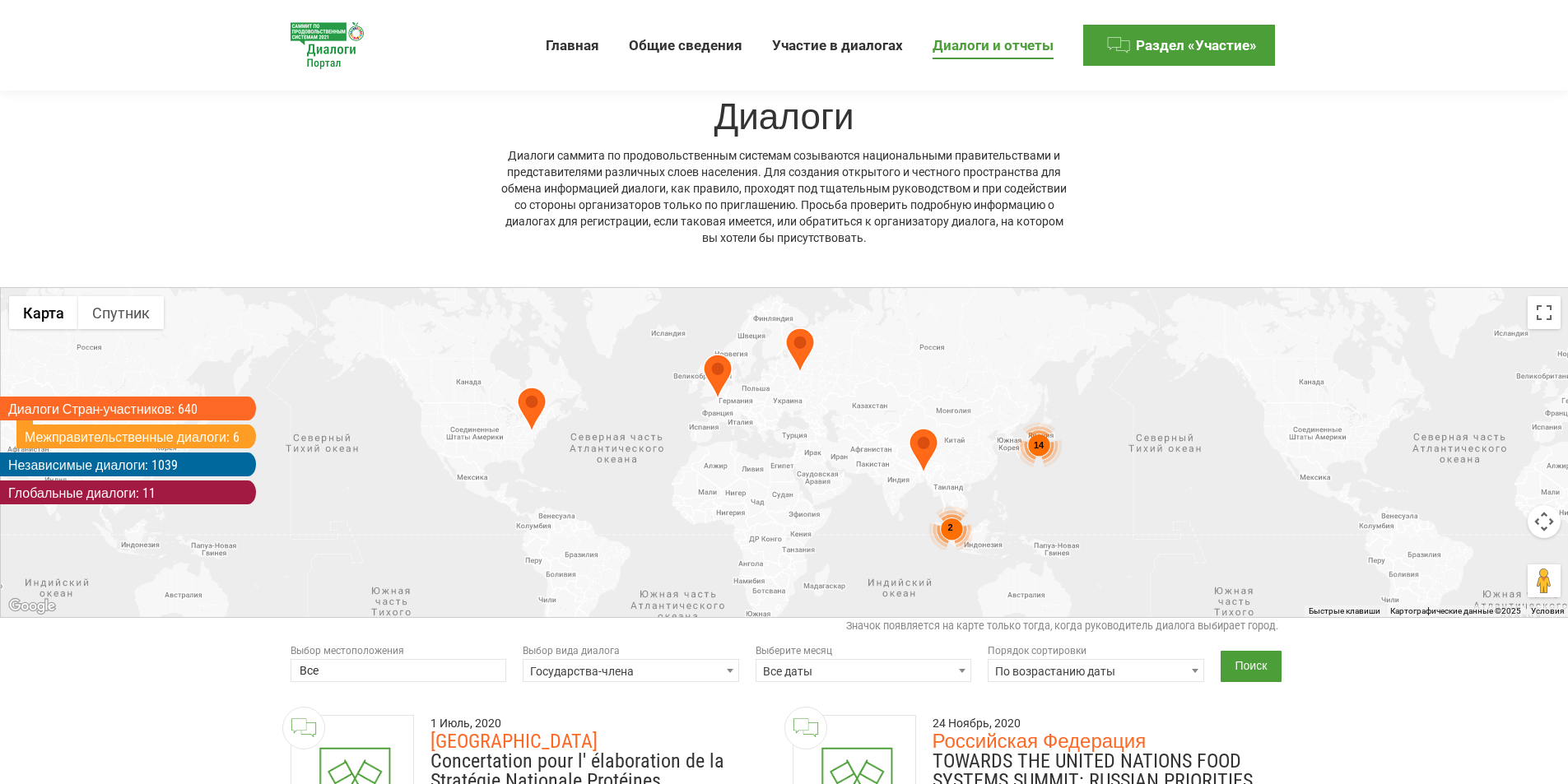
scroll to position [165, 0]
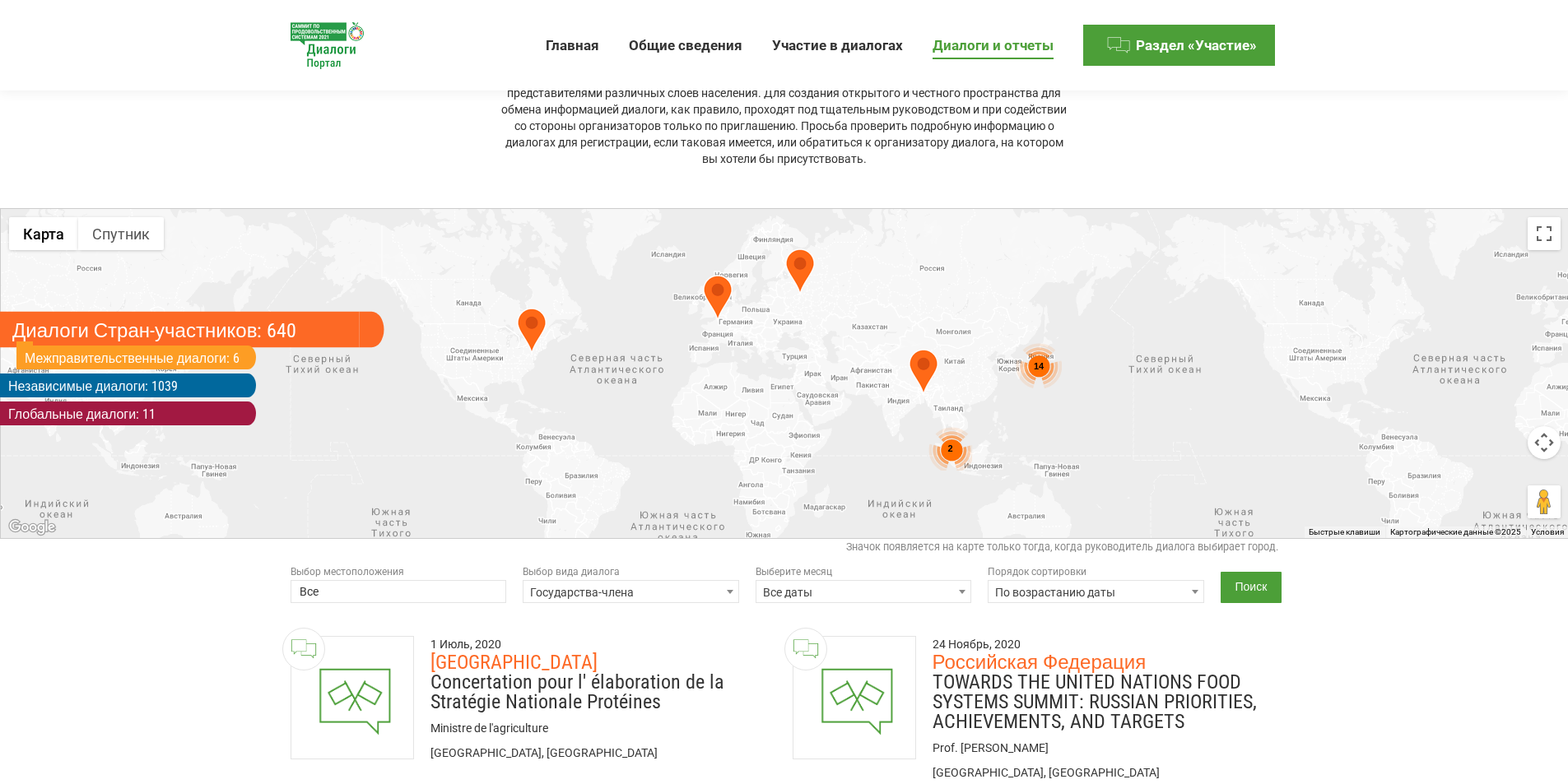
click at [182, 324] on link "Диалоги Стран-участников: 640" at bounding box center [179, 330] width 360 height 36
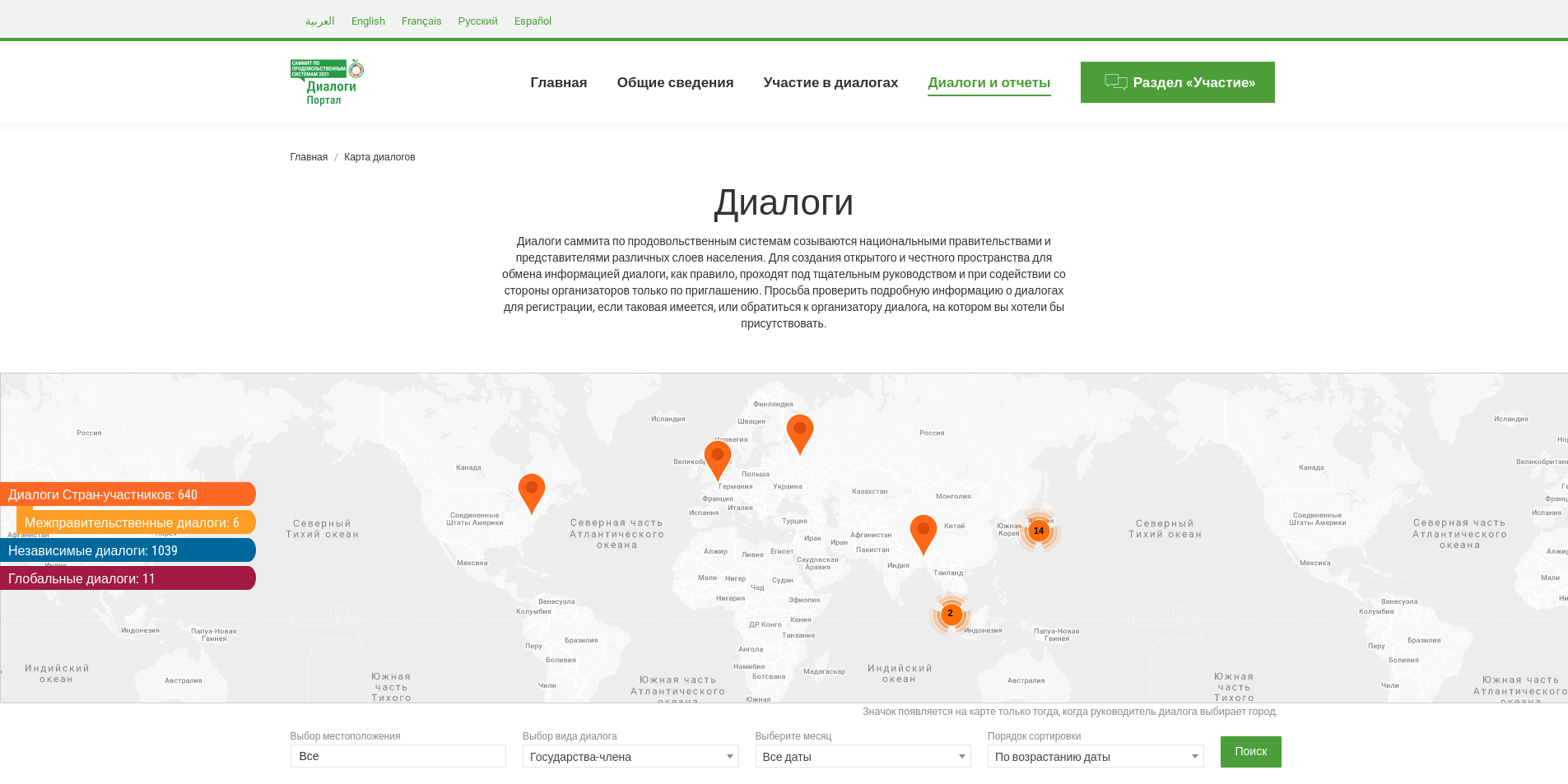
select select
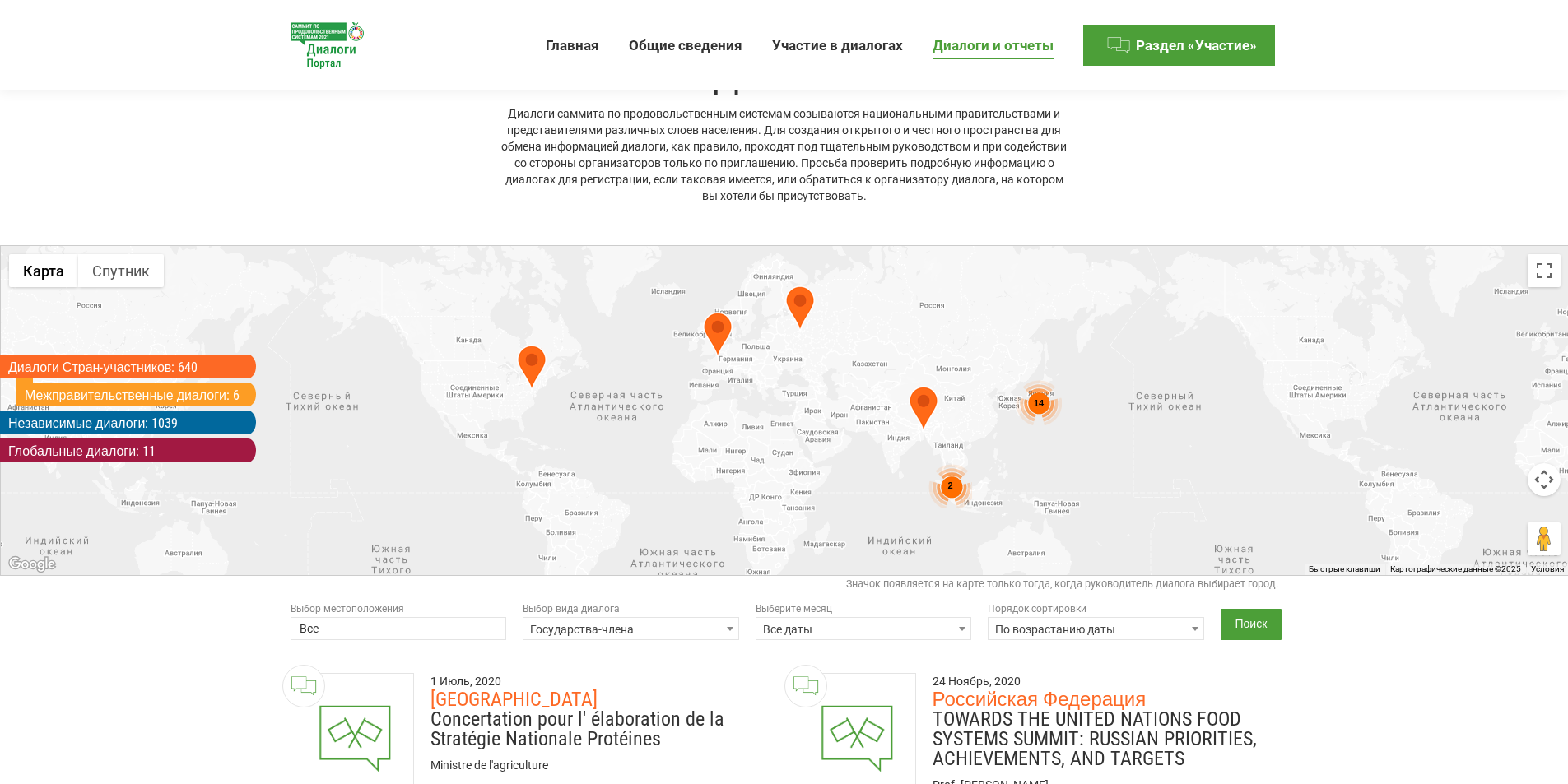
scroll to position [247, 0]
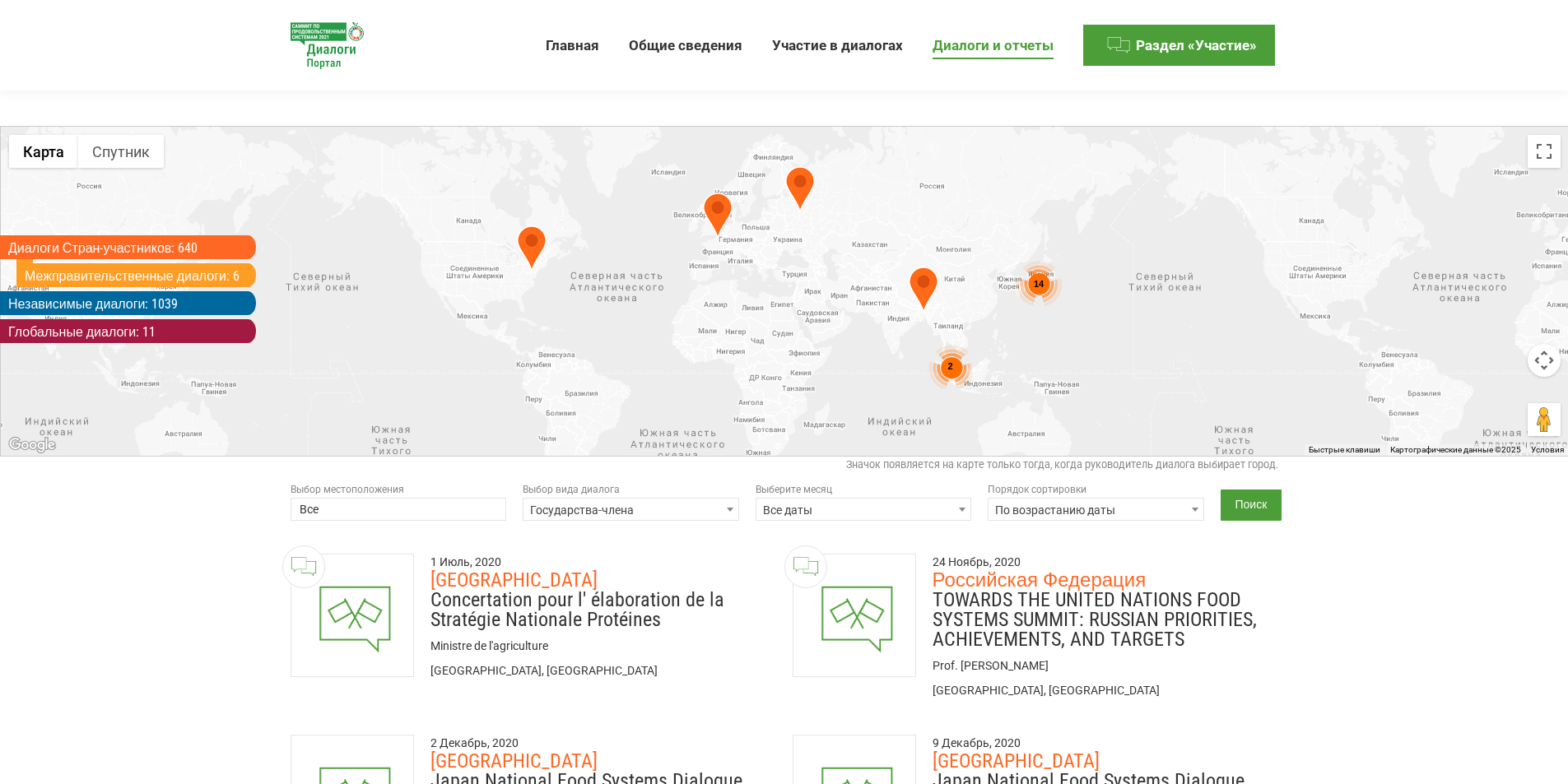
click at [736, 510] on span at bounding box center [730, 508] width 16 height 21
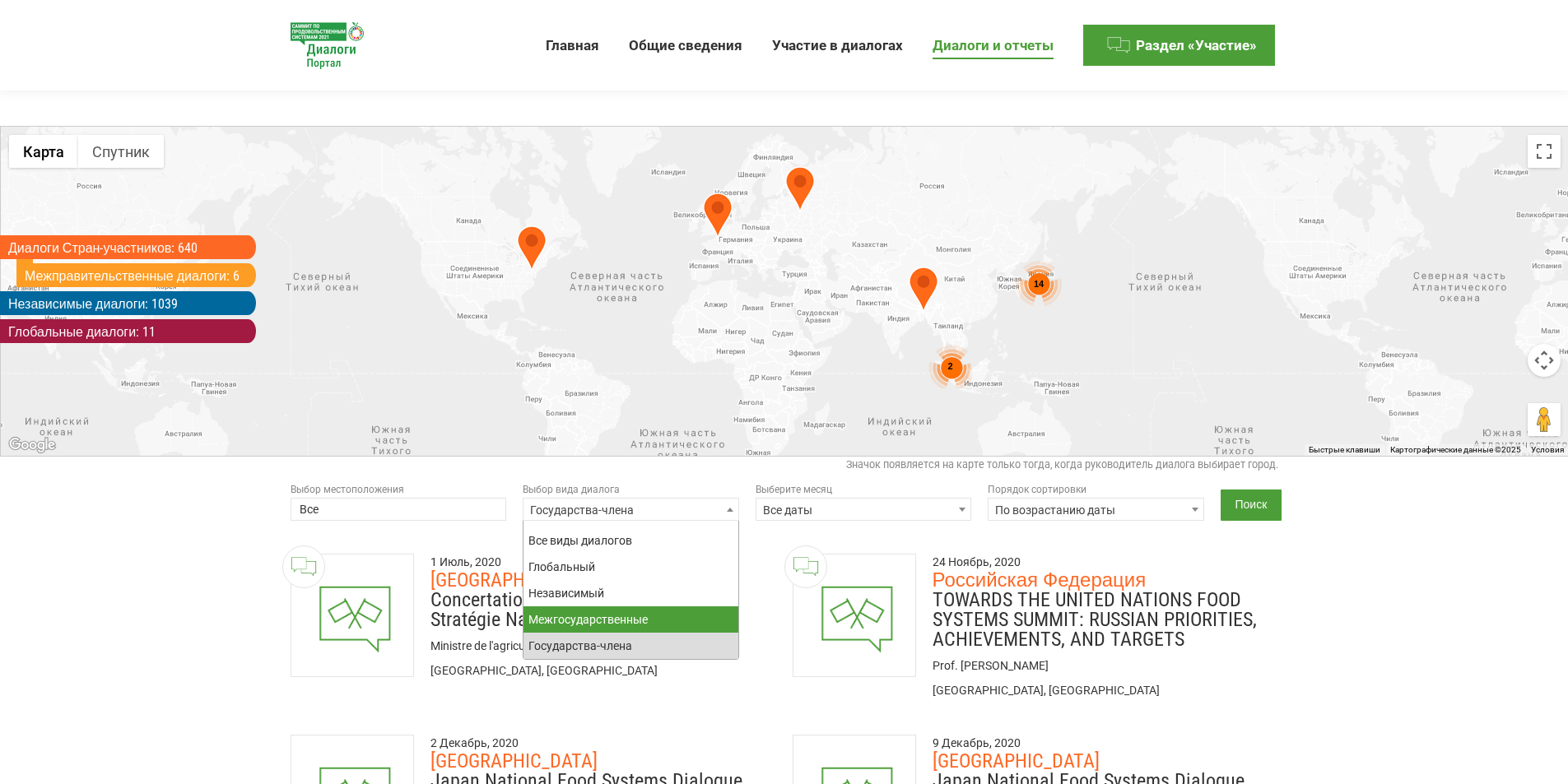
select select "intergovernmental"
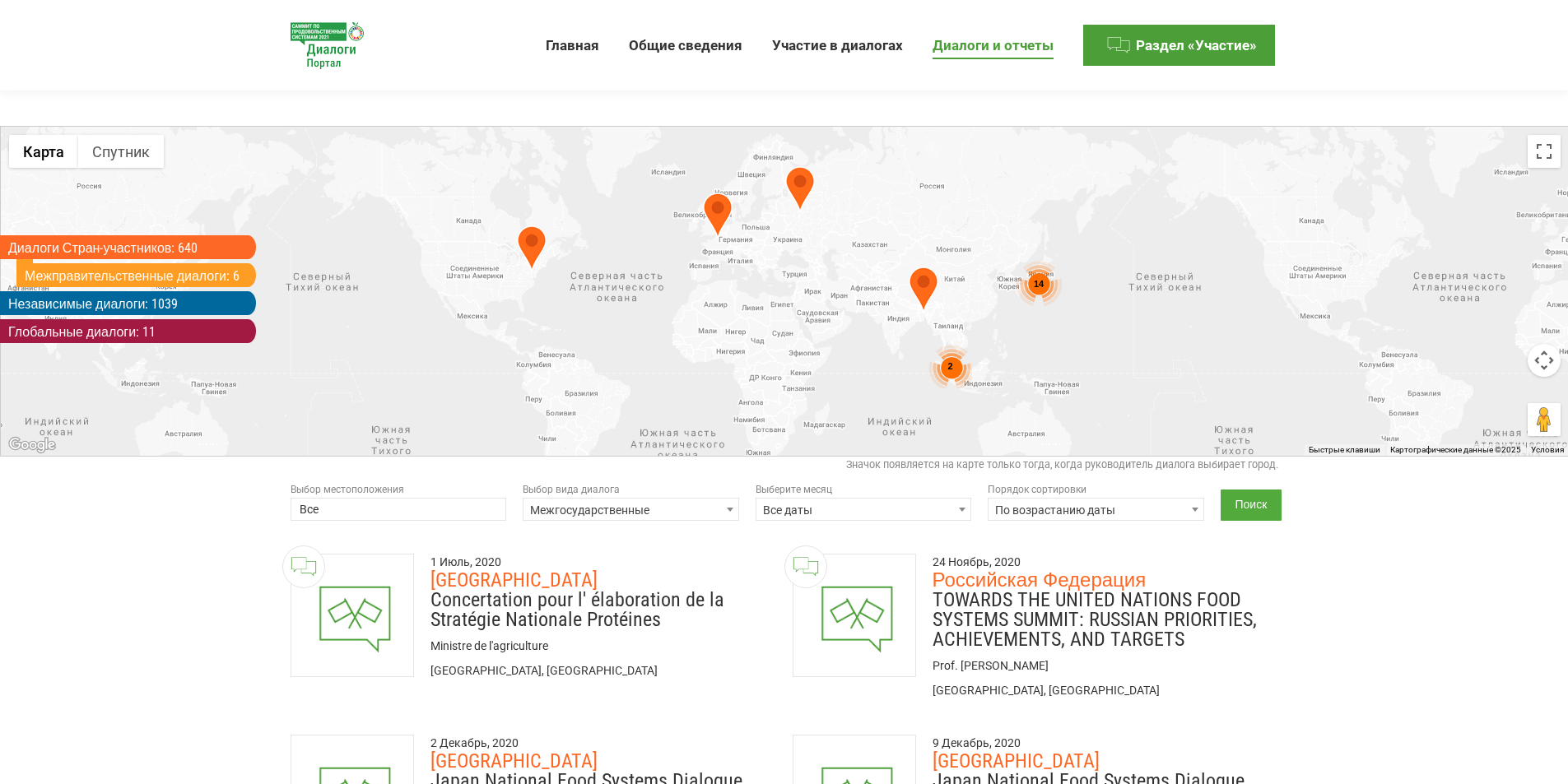
click at [1260, 504] on input "Поиск" at bounding box center [1252, 504] width 62 height 31
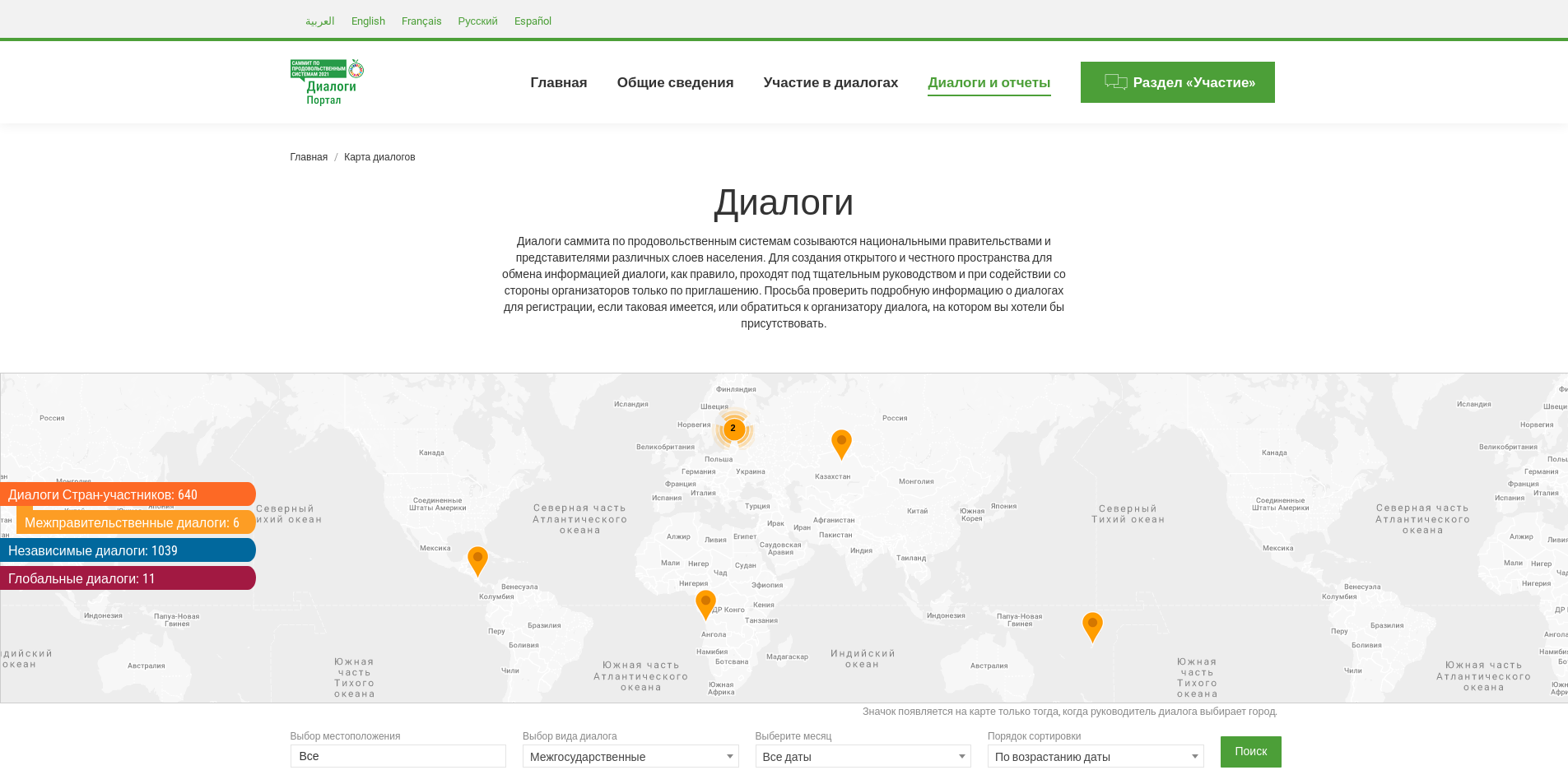
select select
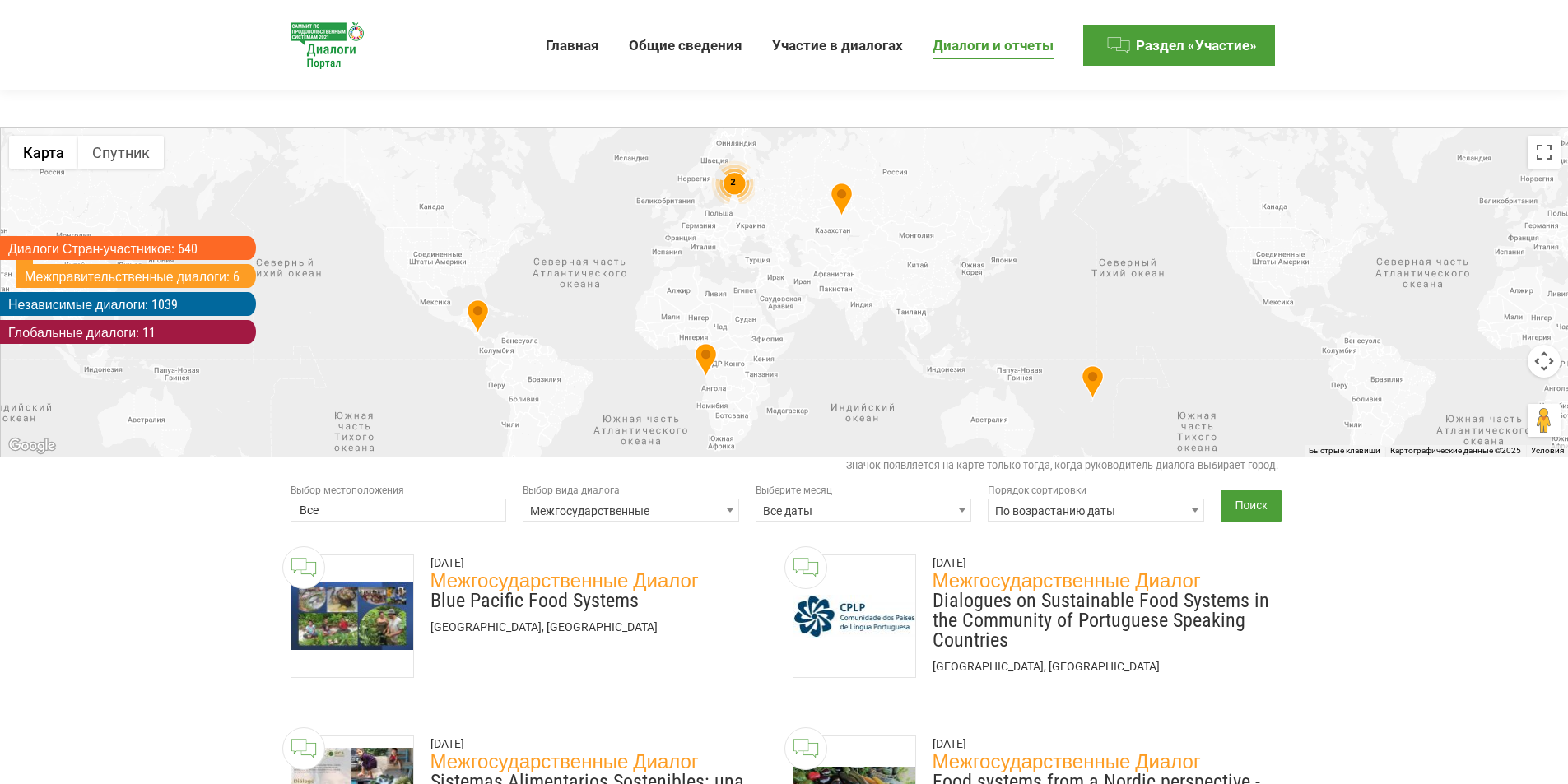
scroll to position [247, 0]
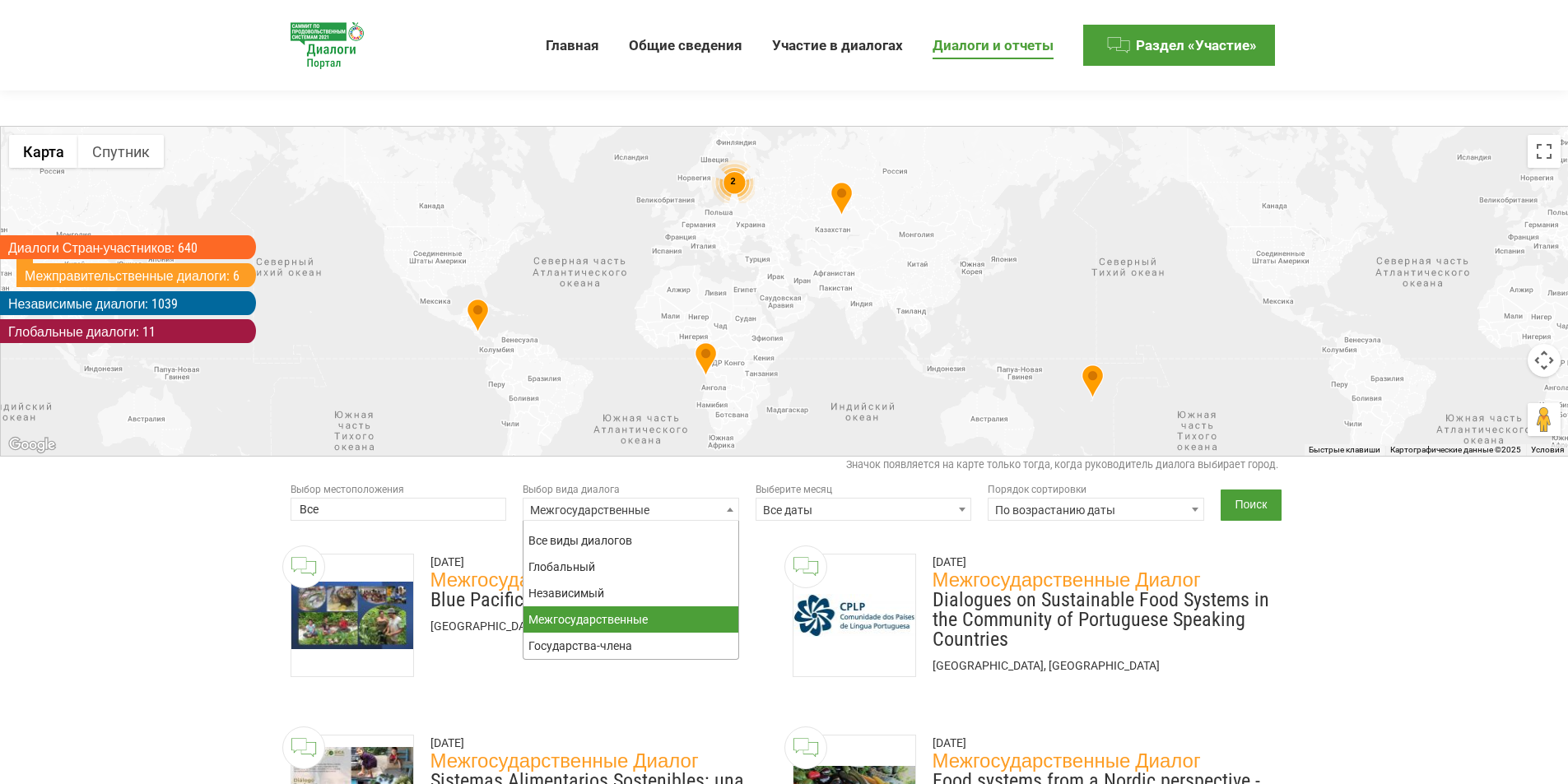
click at [710, 509] on span "Межгосударственные" at bounding box center [630, 509] width 215 height 23
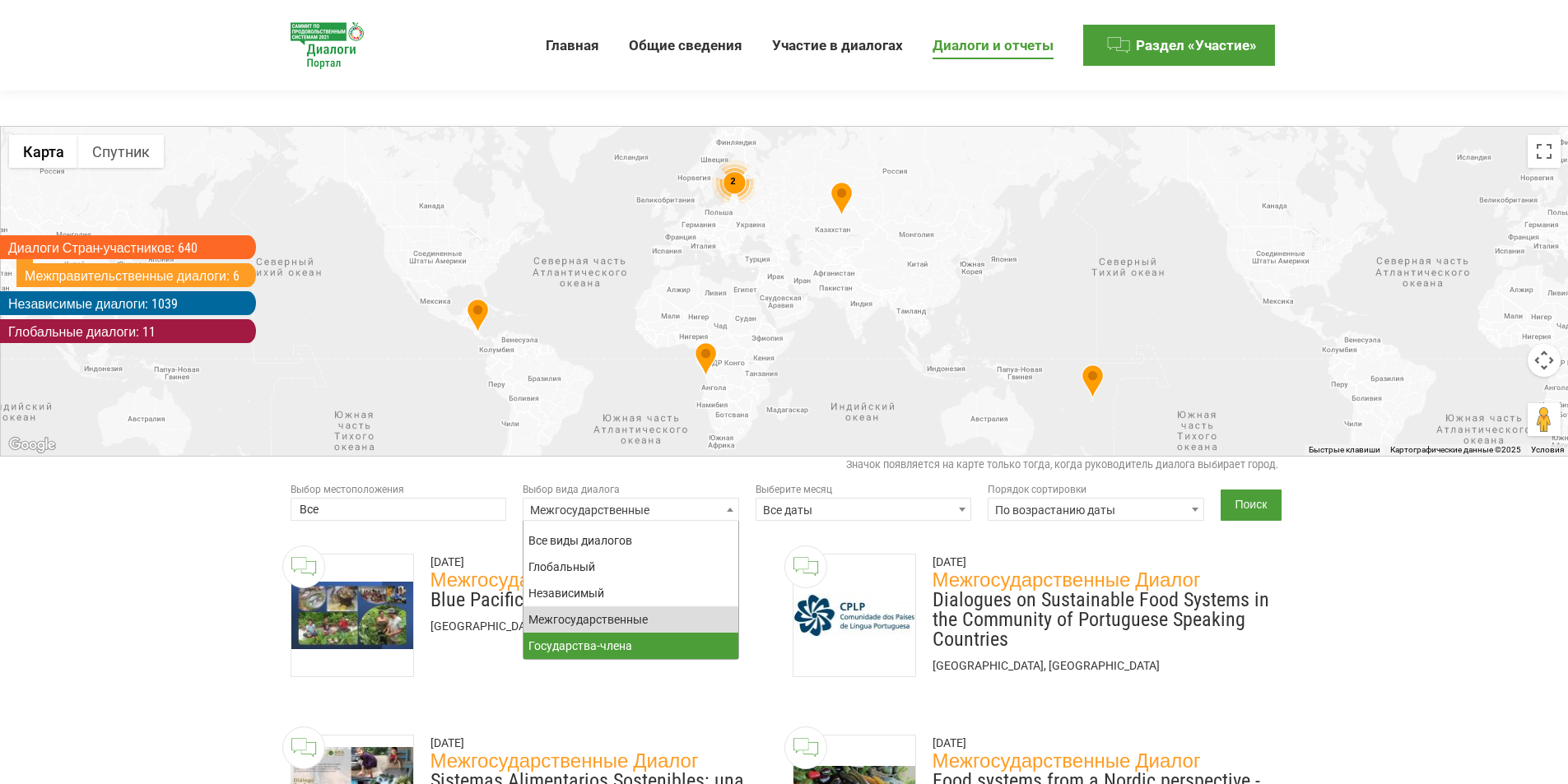
select select "national"
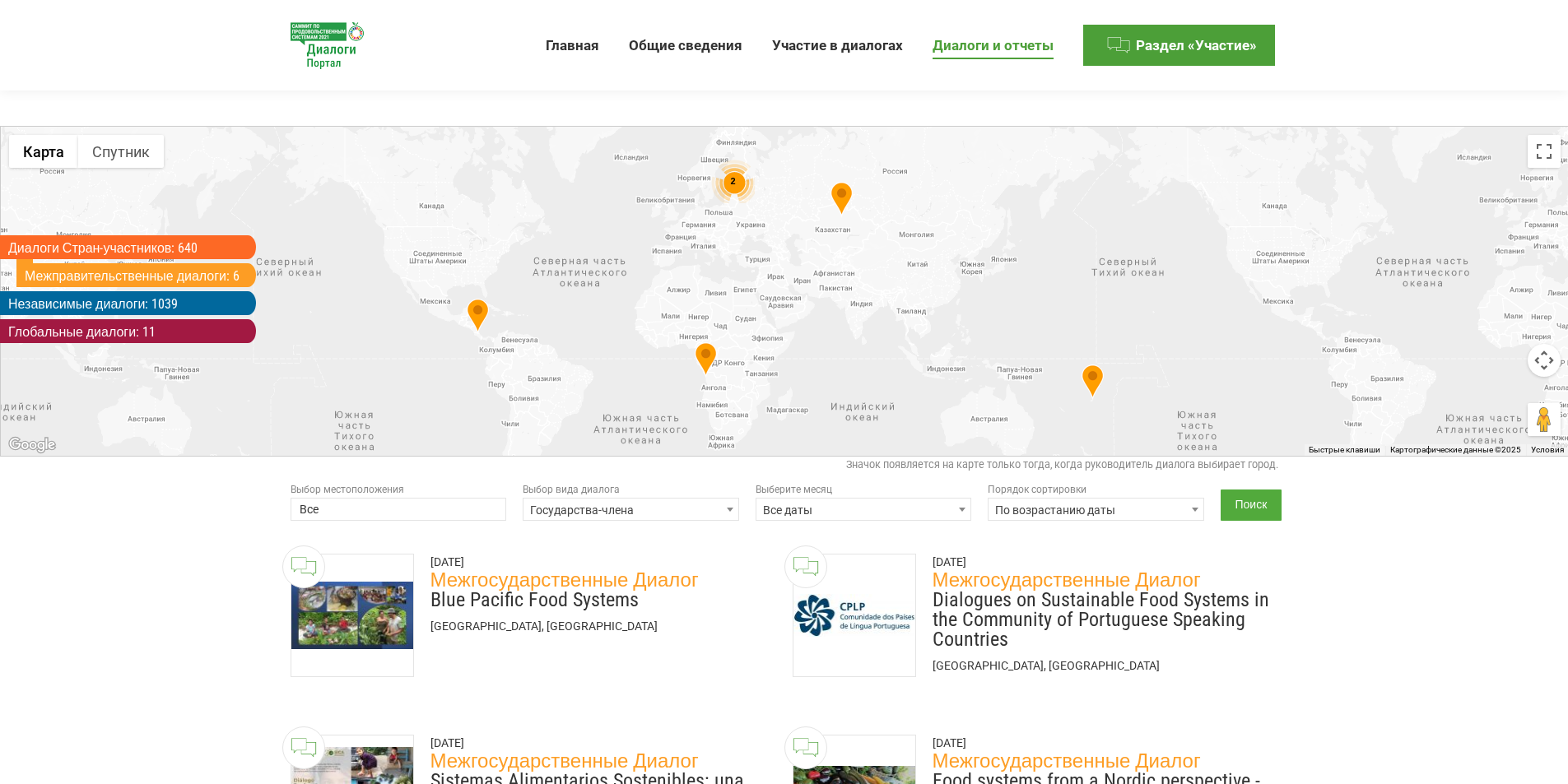
click at [1245, 510] on input "Поиск" at bounding box center [1252, 504] width 62 height 31
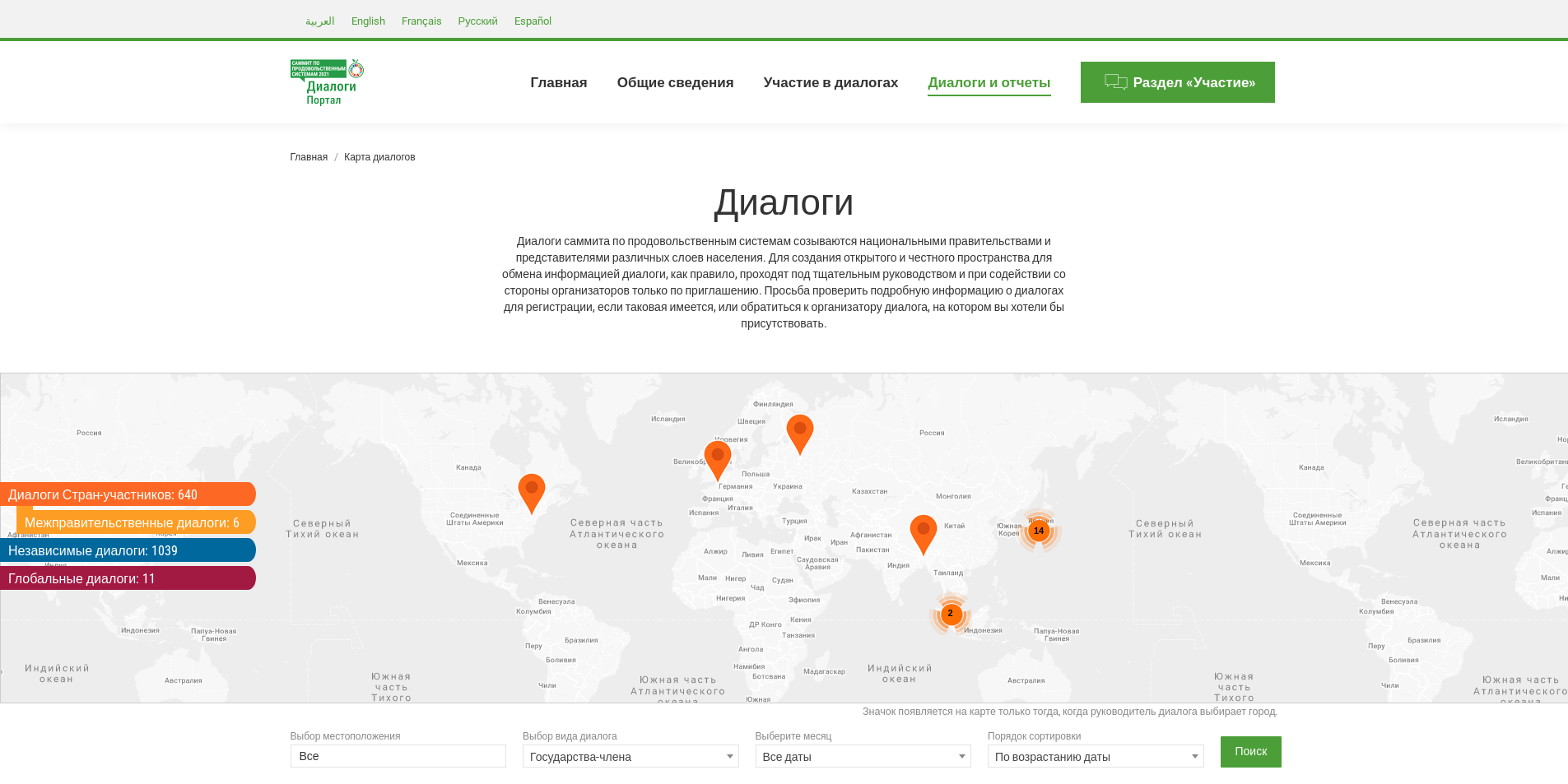
select select
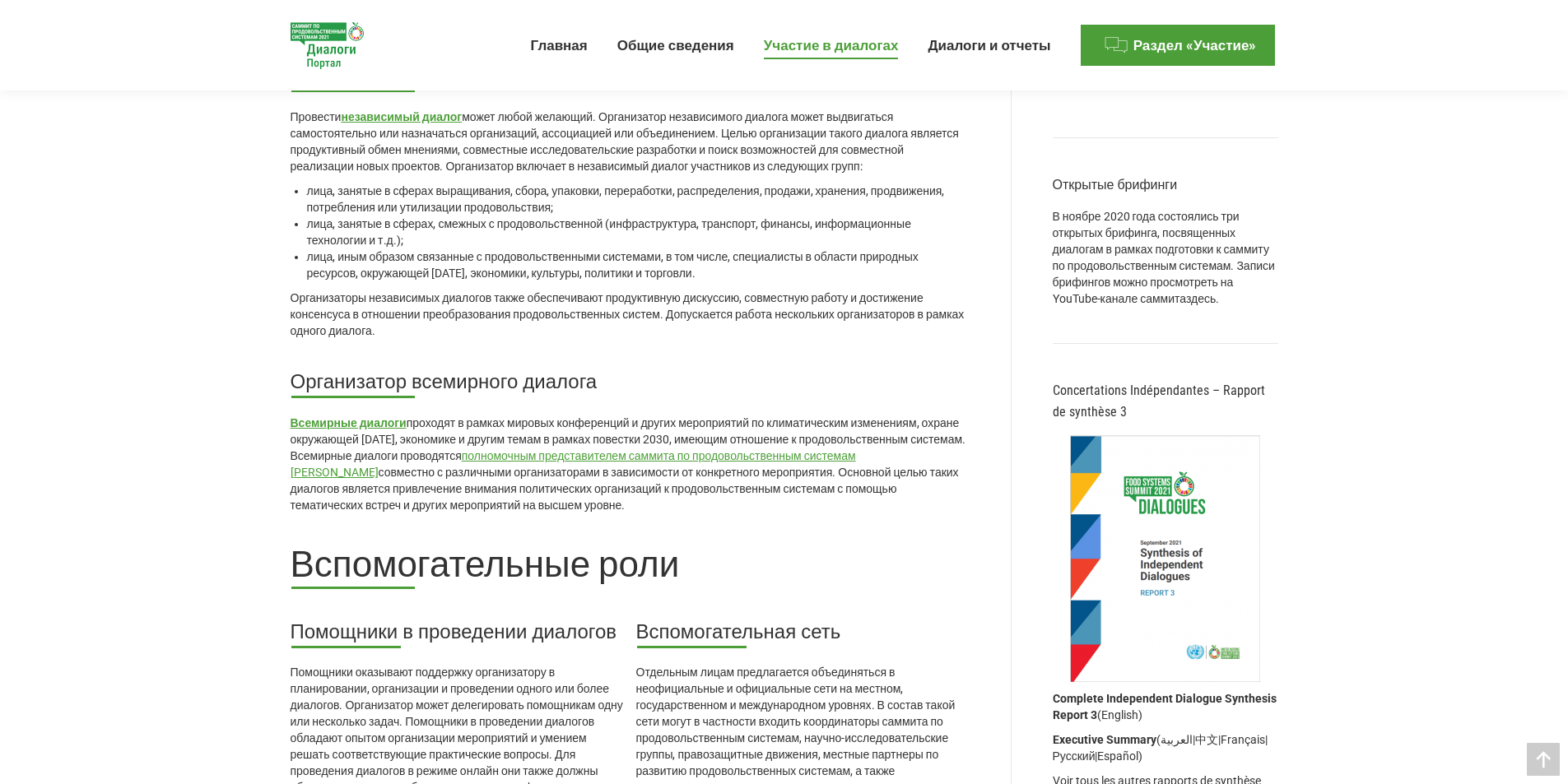
scroll to position [1234, 0]
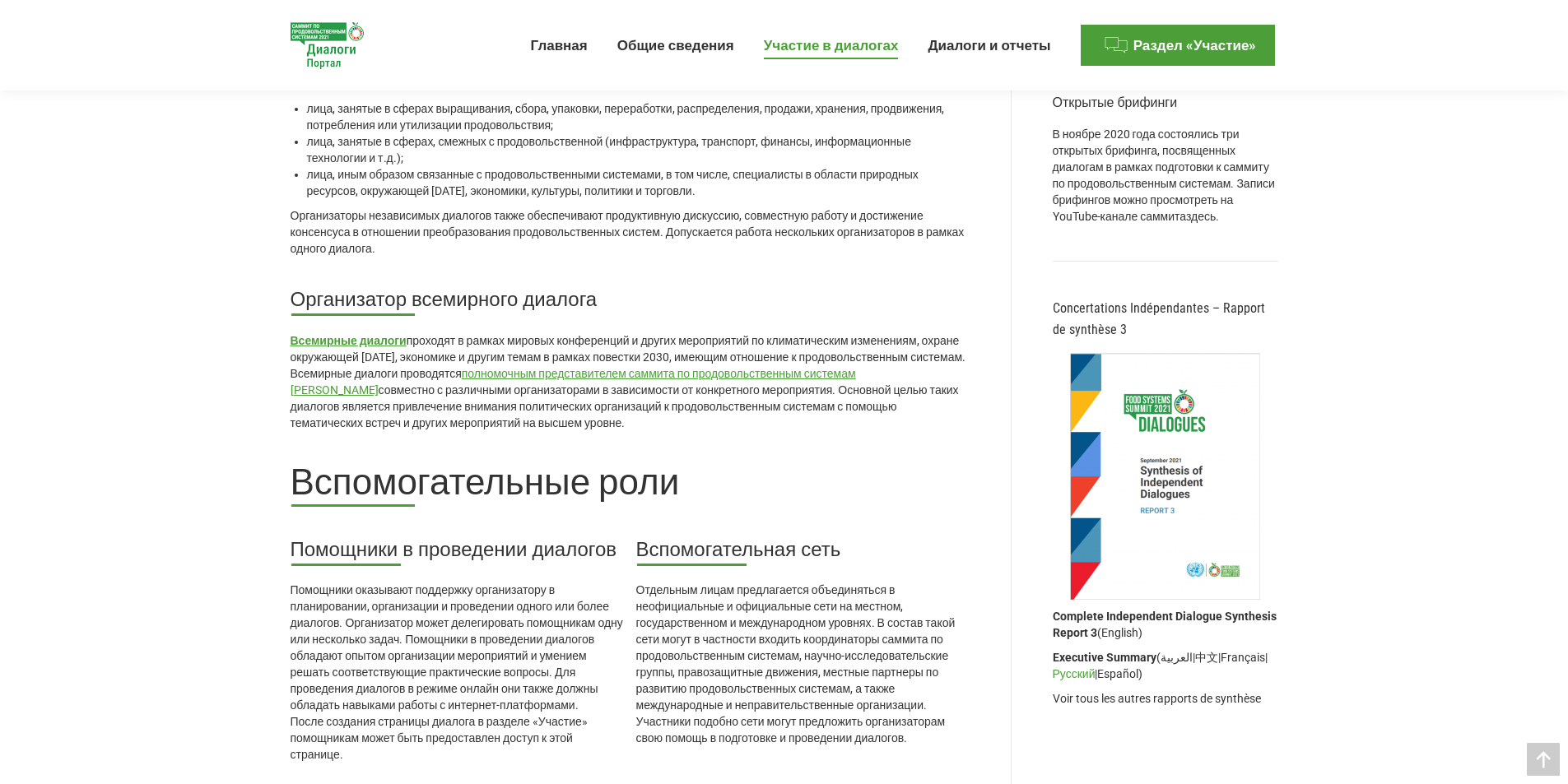
click at [1071, 667] on link "Русский" at bounding box center [1073, 674] width 43 height 13
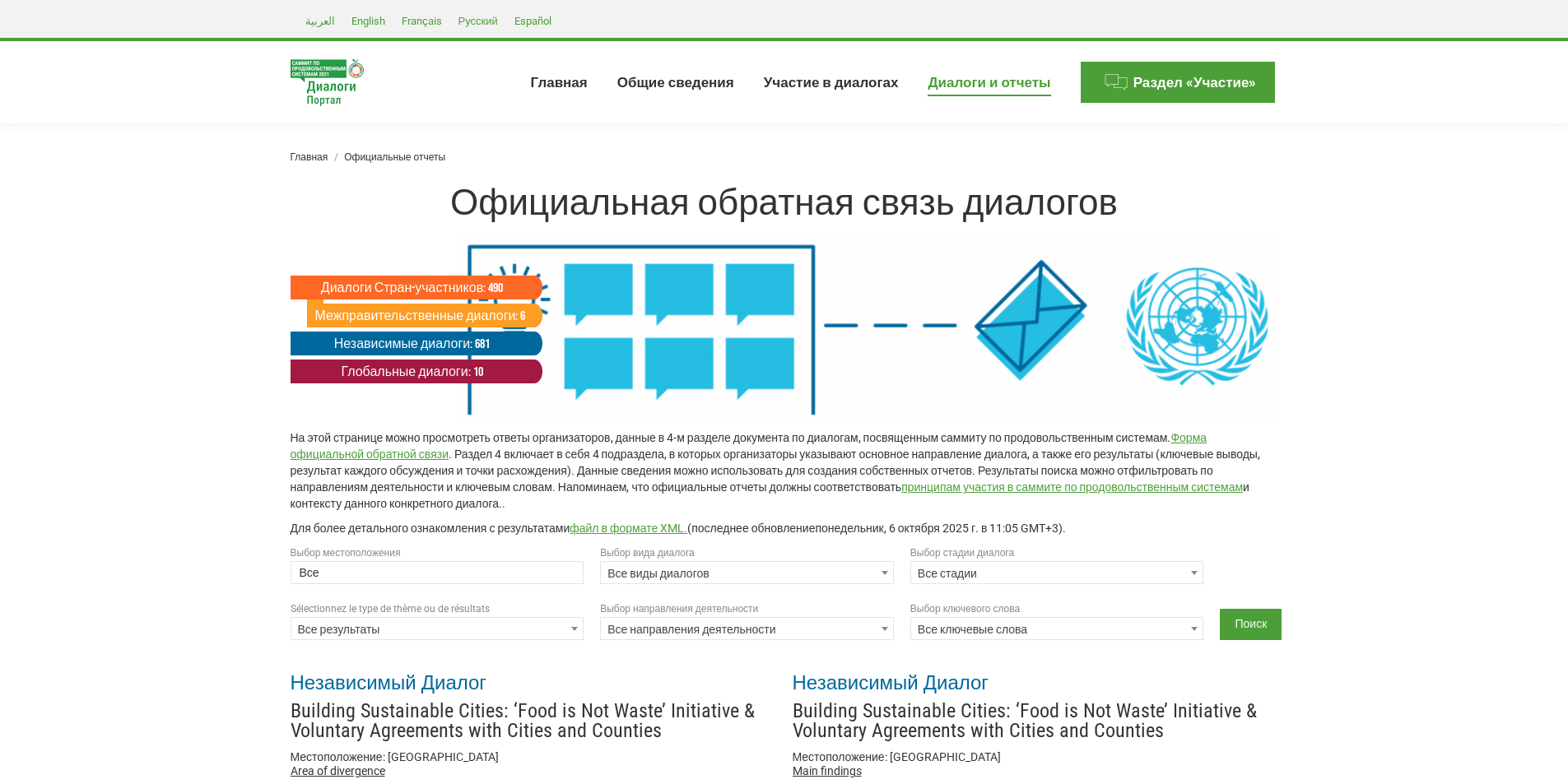
select select
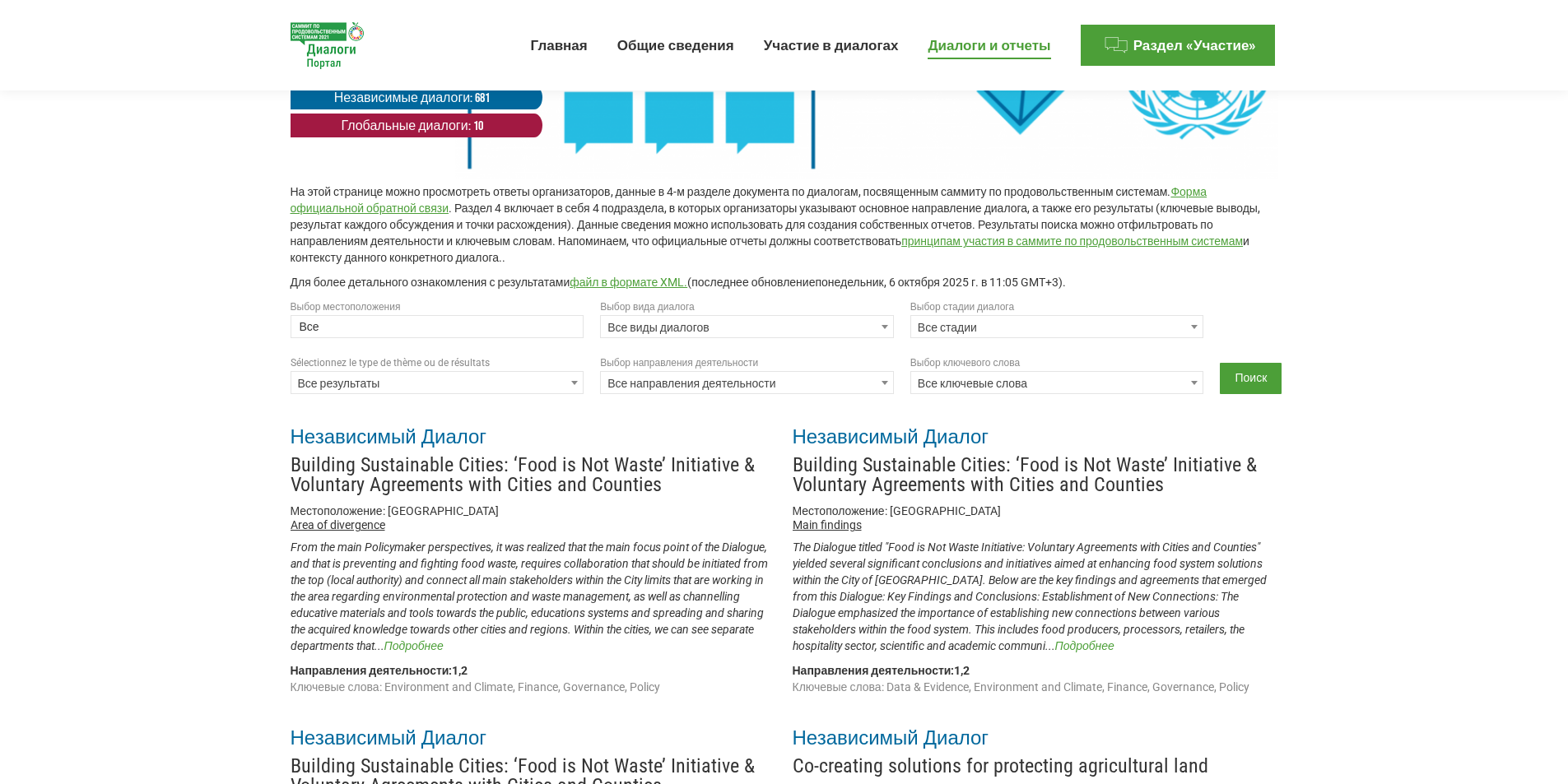
scroll to position [247, 0]
click at [886, 328] on b at bounding box center [884, 326] width 6 height 5
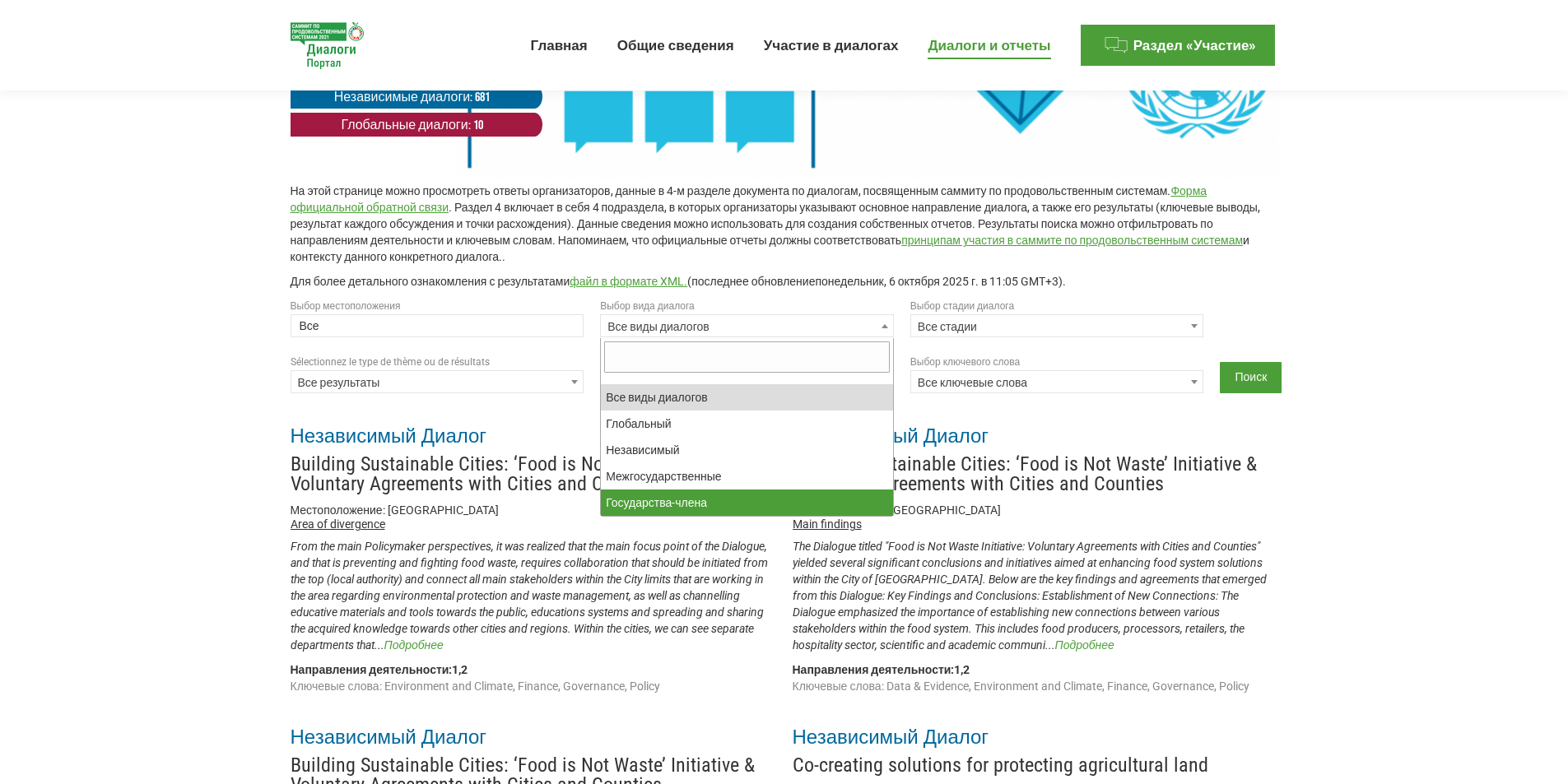
select select "national"
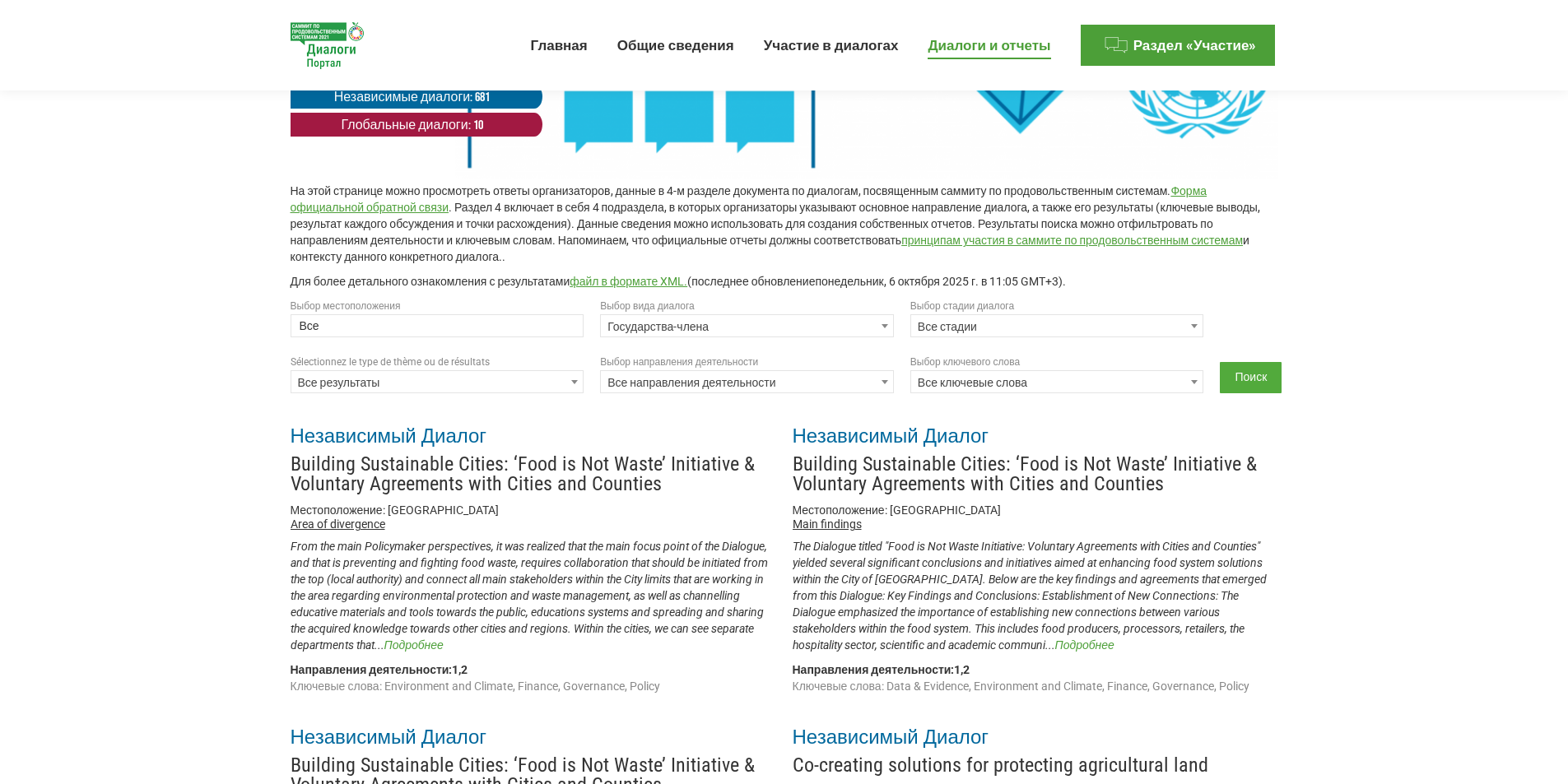
click at [1240, 380] on input "Поиск" at bounding box center [1251, 377] width 62 height 31
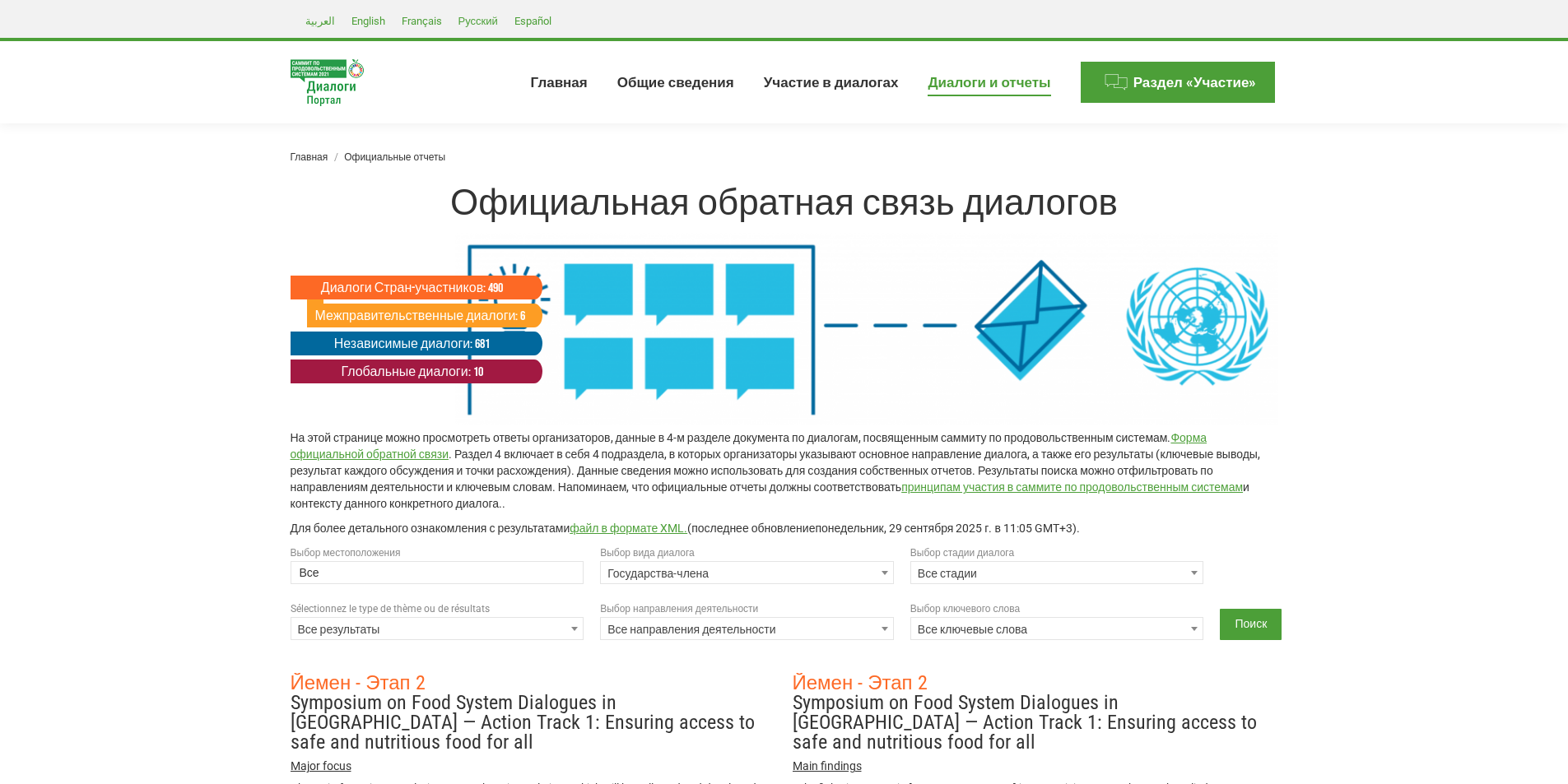
select select
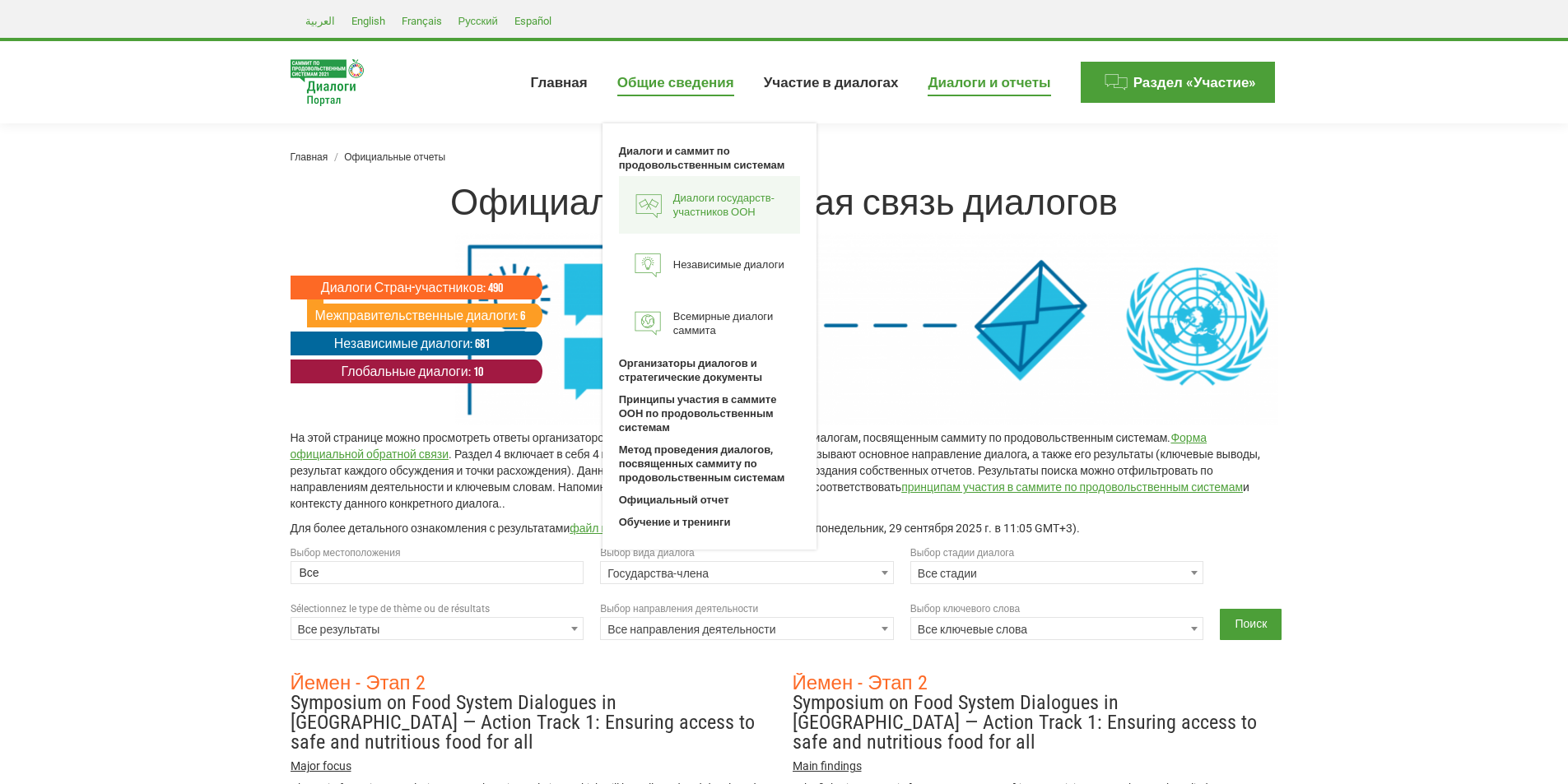
click at [722, 203] on span "Диалоги государств-участников ООН" at bounding box center [733, 205] width 118 height 28
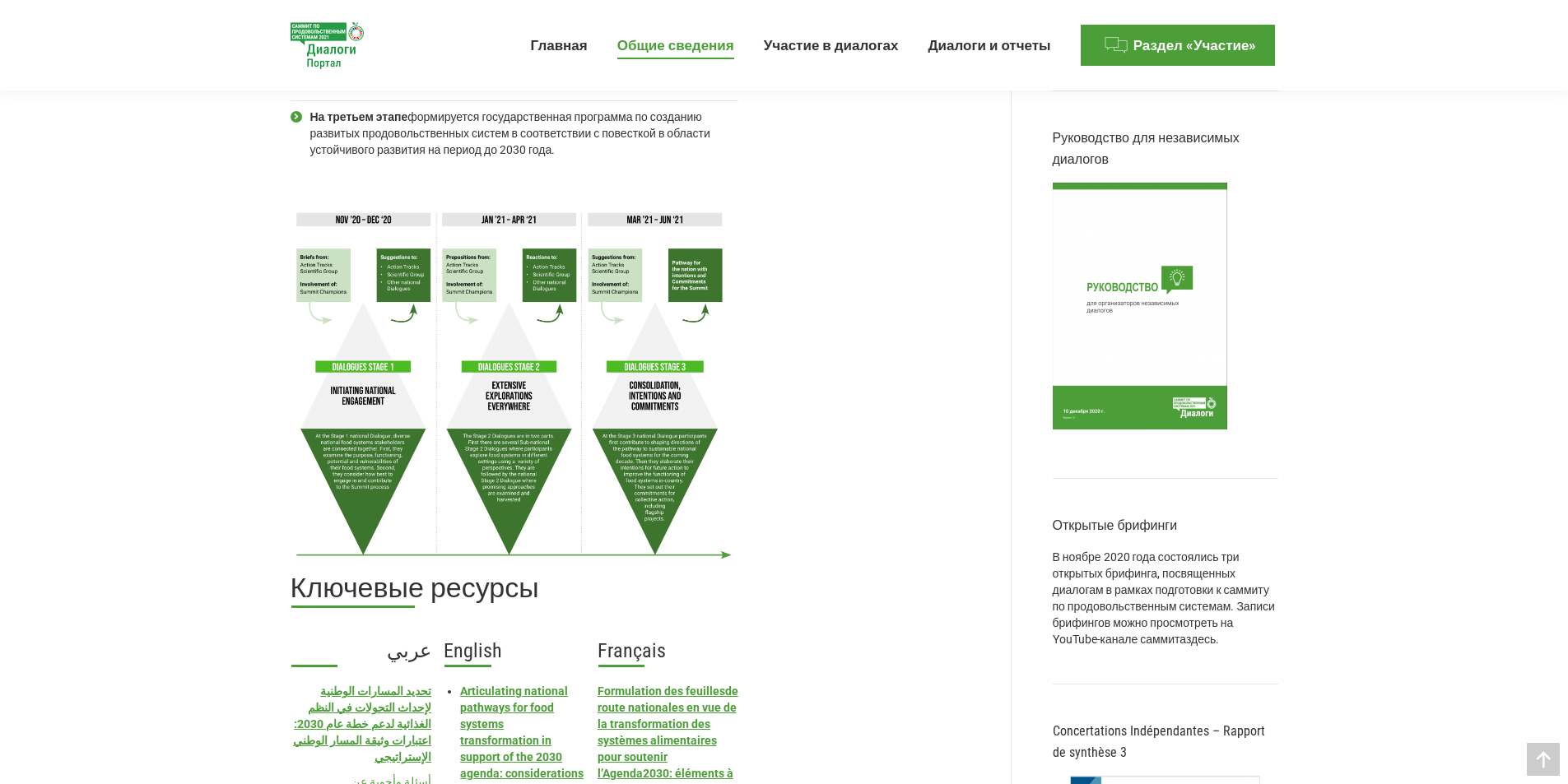
scroll to position [1152, 0]
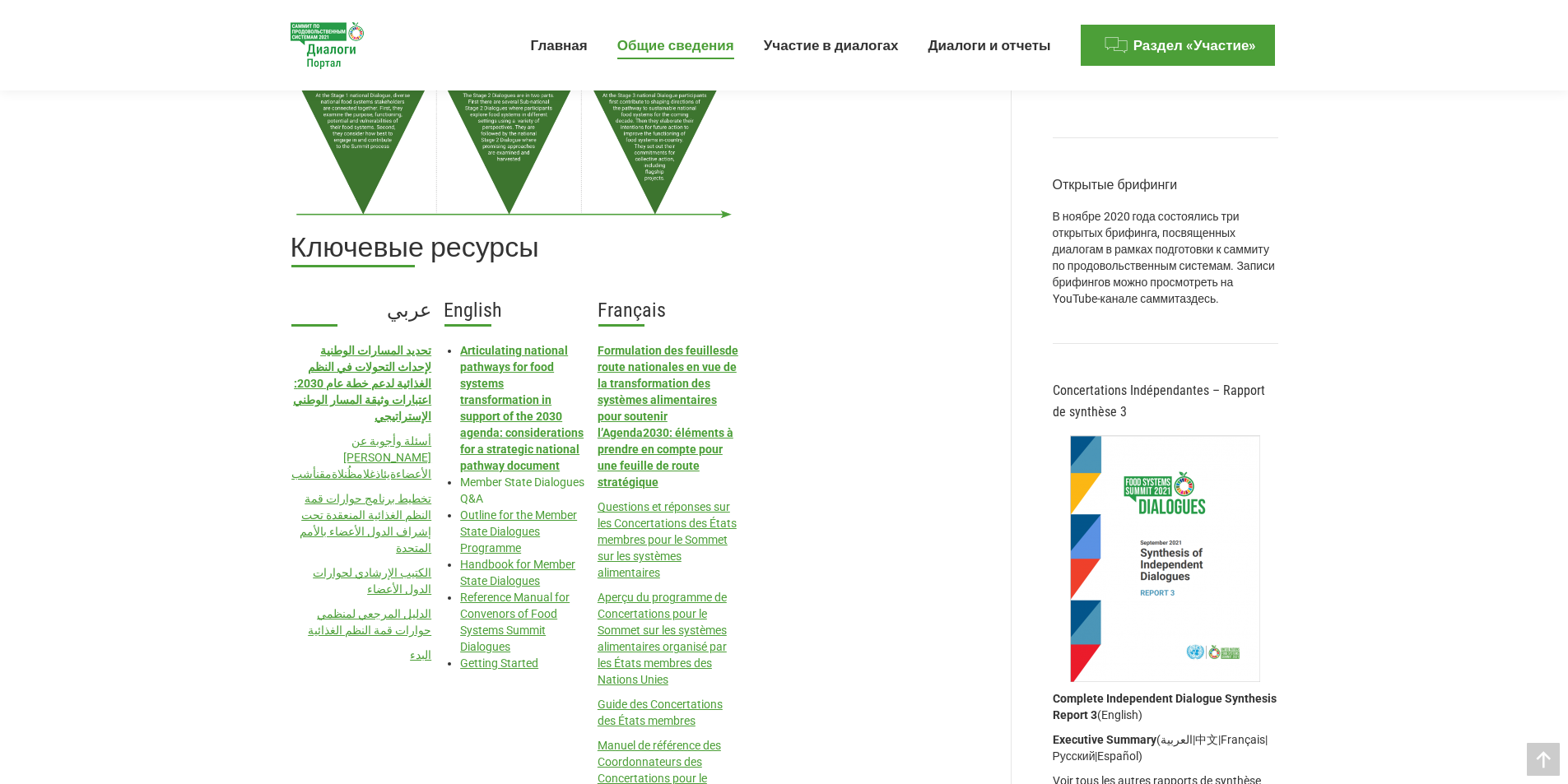
click at [495, 482] on link "Member State Dialogues Q&A" at bounding box center [522, 490] width 124 height 30
click at [531, 565] on link "Handbook for Member State Dialogues" at bounding box center [518, 572] width 115 height 30
